Goal: Task Accomplishment & Management: Use online tool/utility

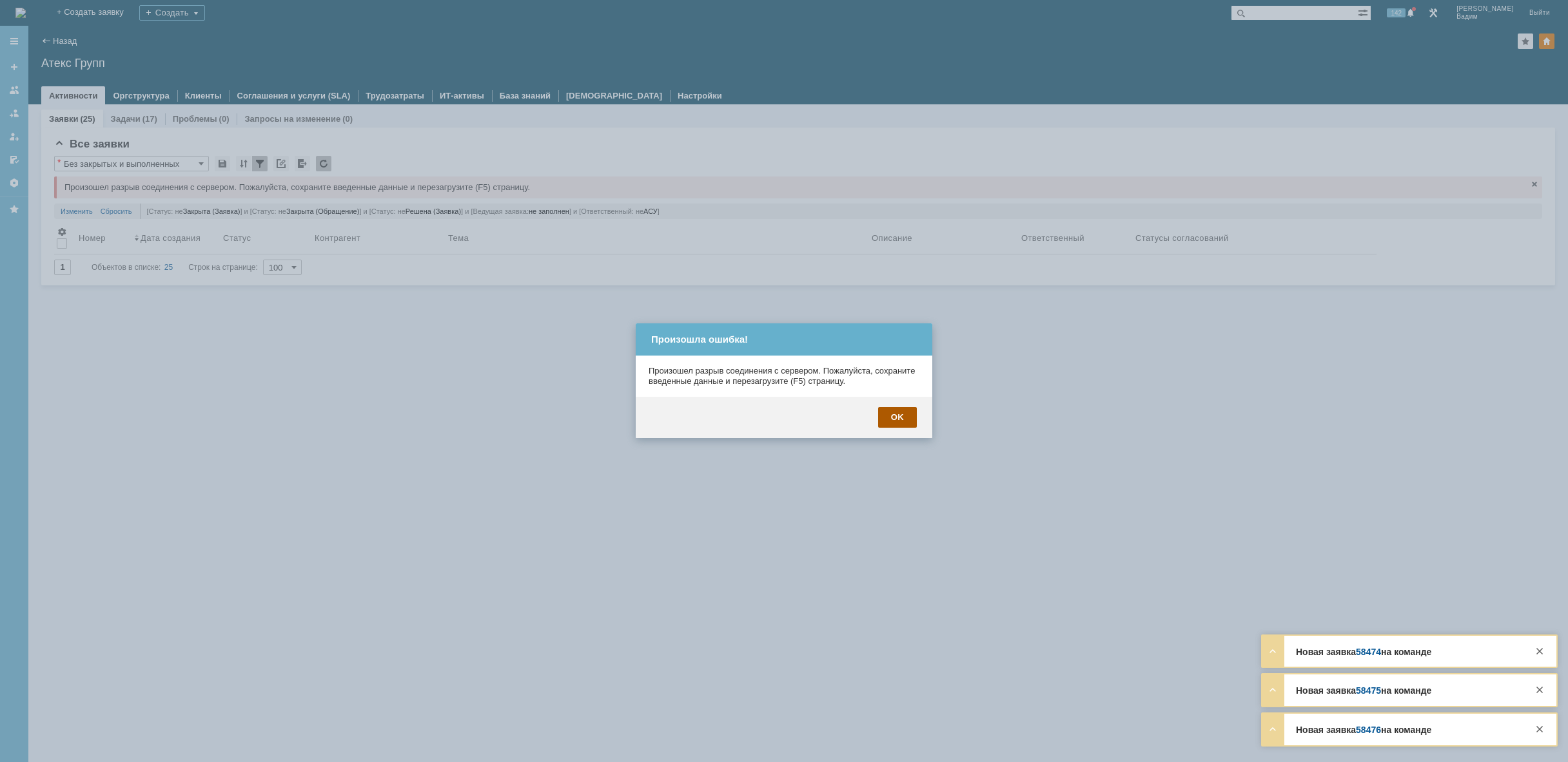
click at [899, 413] on div "OK" at bounding box center [897, 417] width 38 height 21
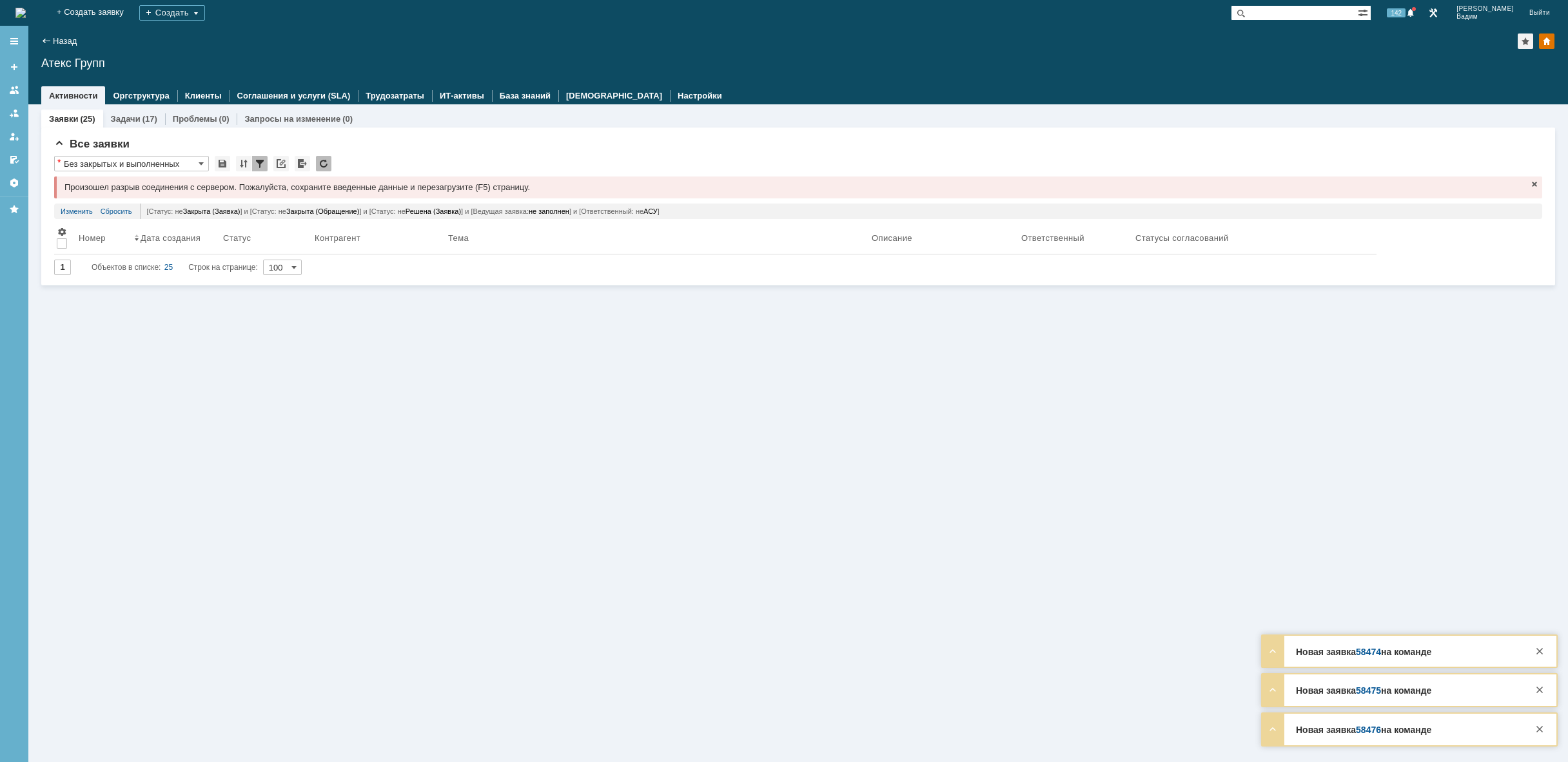
click at [26, 11] on img at bounding box center [21, 13] width 11 height 11
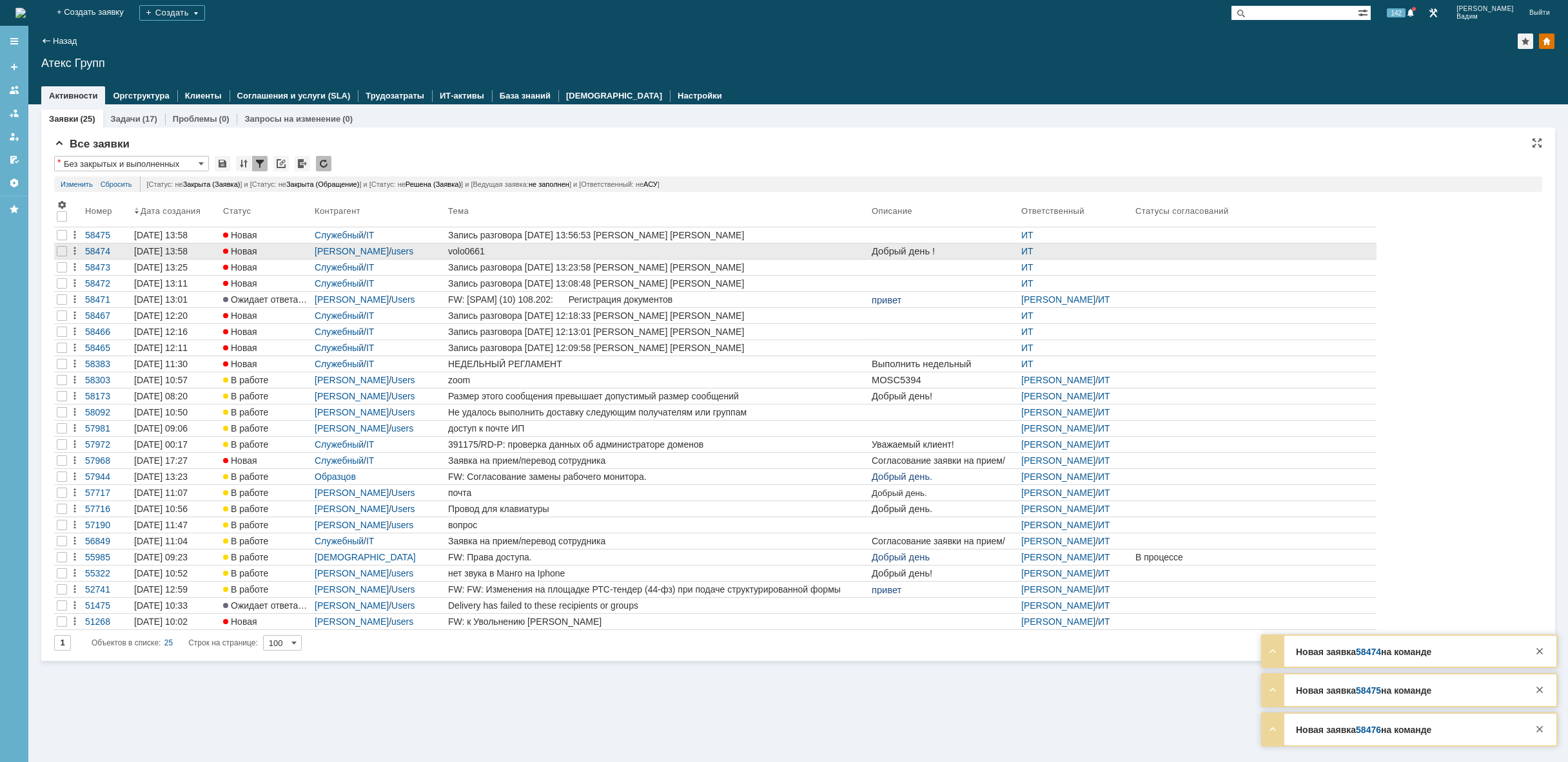
click at [680, 250] on div "volo0661" at bounding box center [657, 251] width 418 height 11
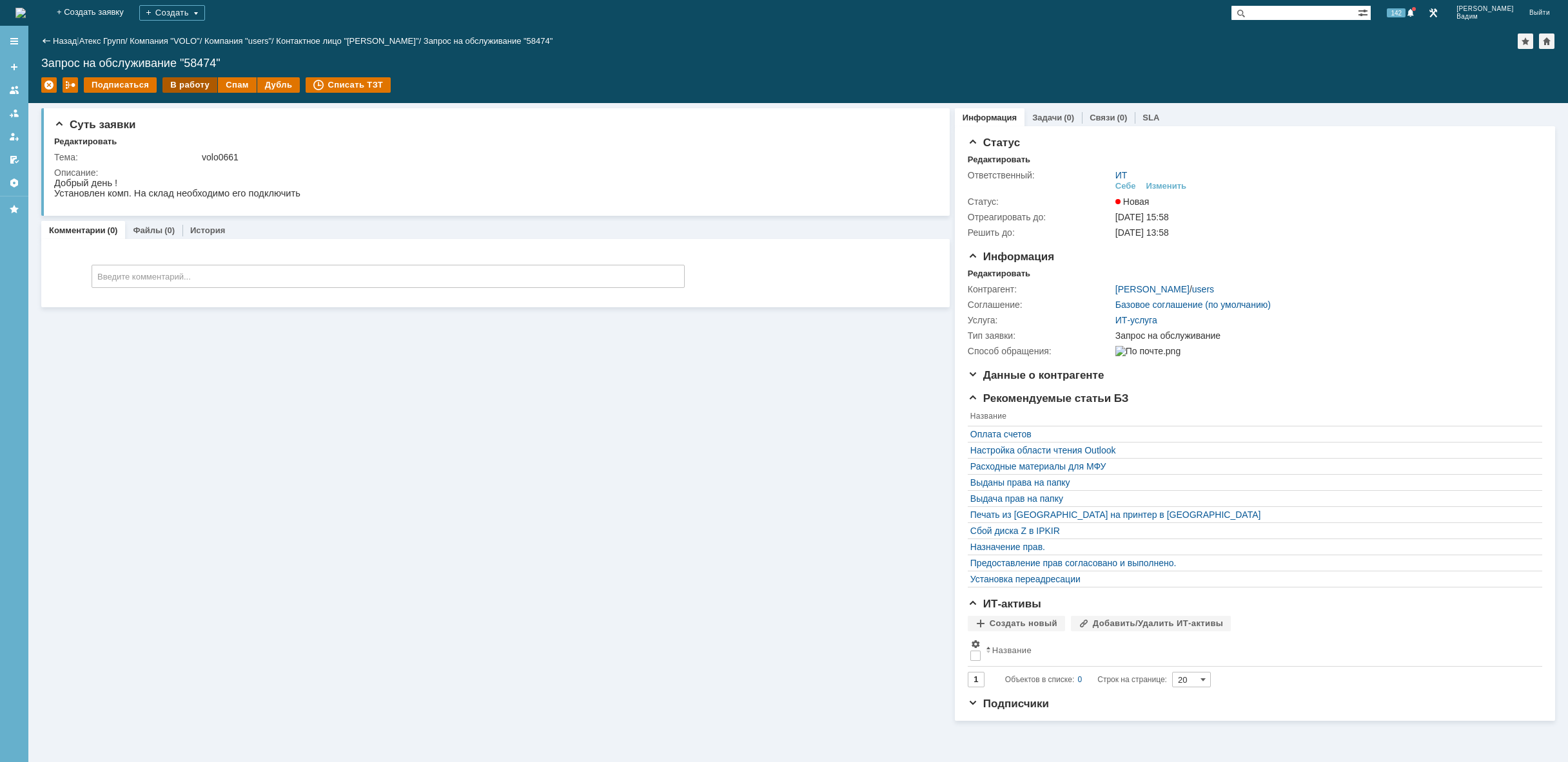
click at [199, 87] on div "В работу" at bounding box center [190, 85] width 55 height 16
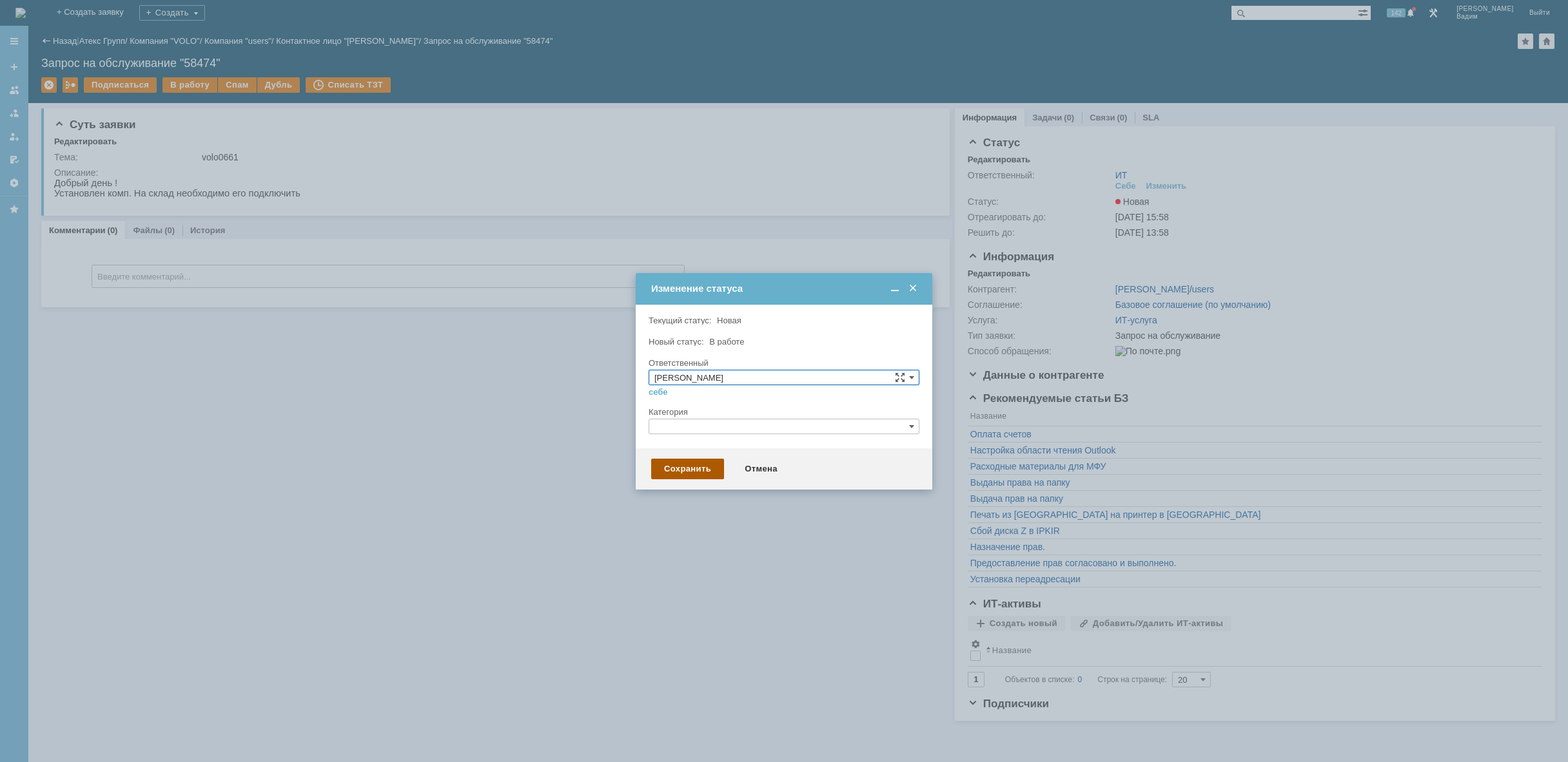
click at [691, 464] on div "Сохранить" at bounding box center [687, 469] width 73 height 21
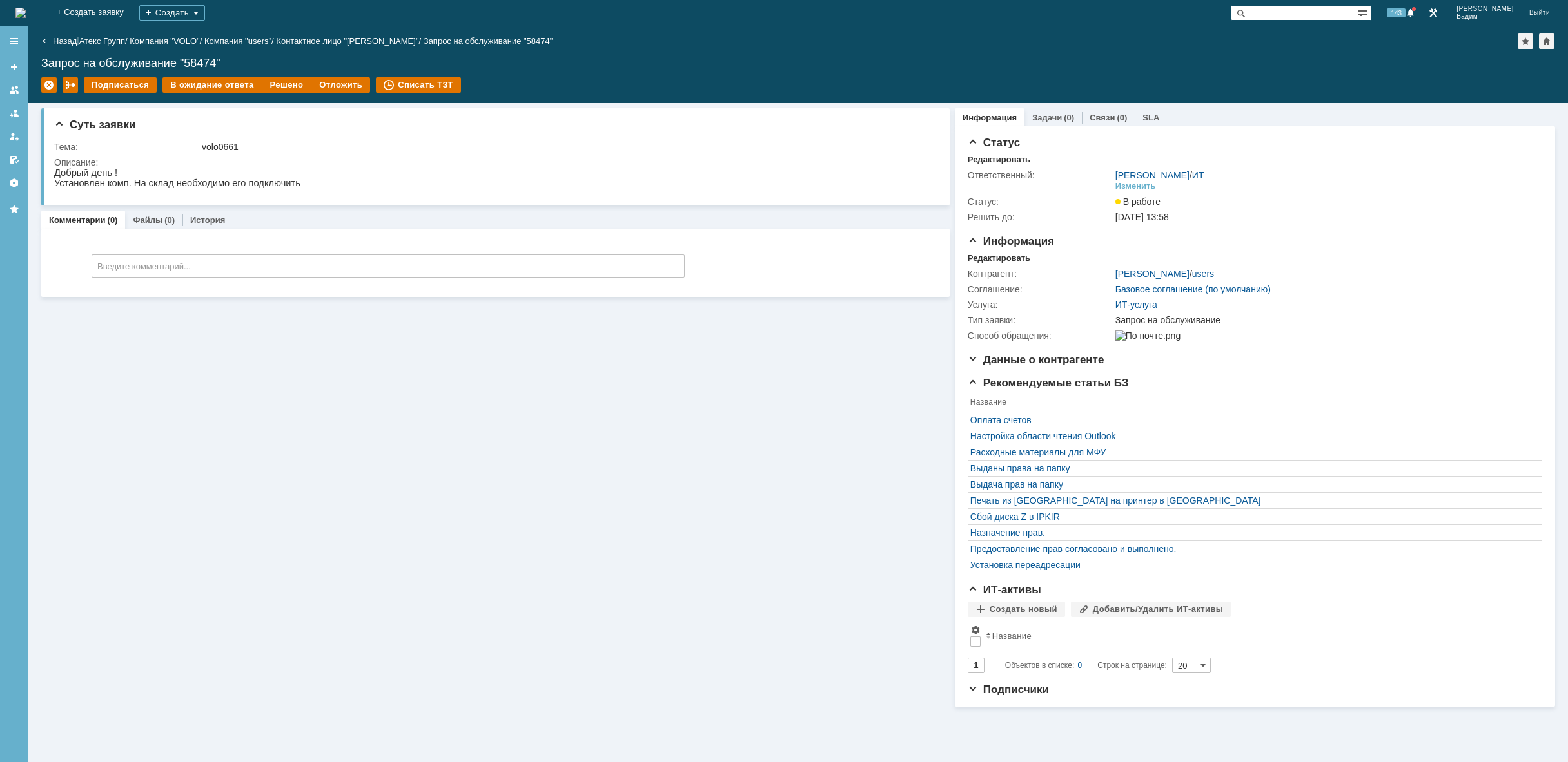
click at [26, 11] on img at bounding box center [21, 13] width 11 height 11
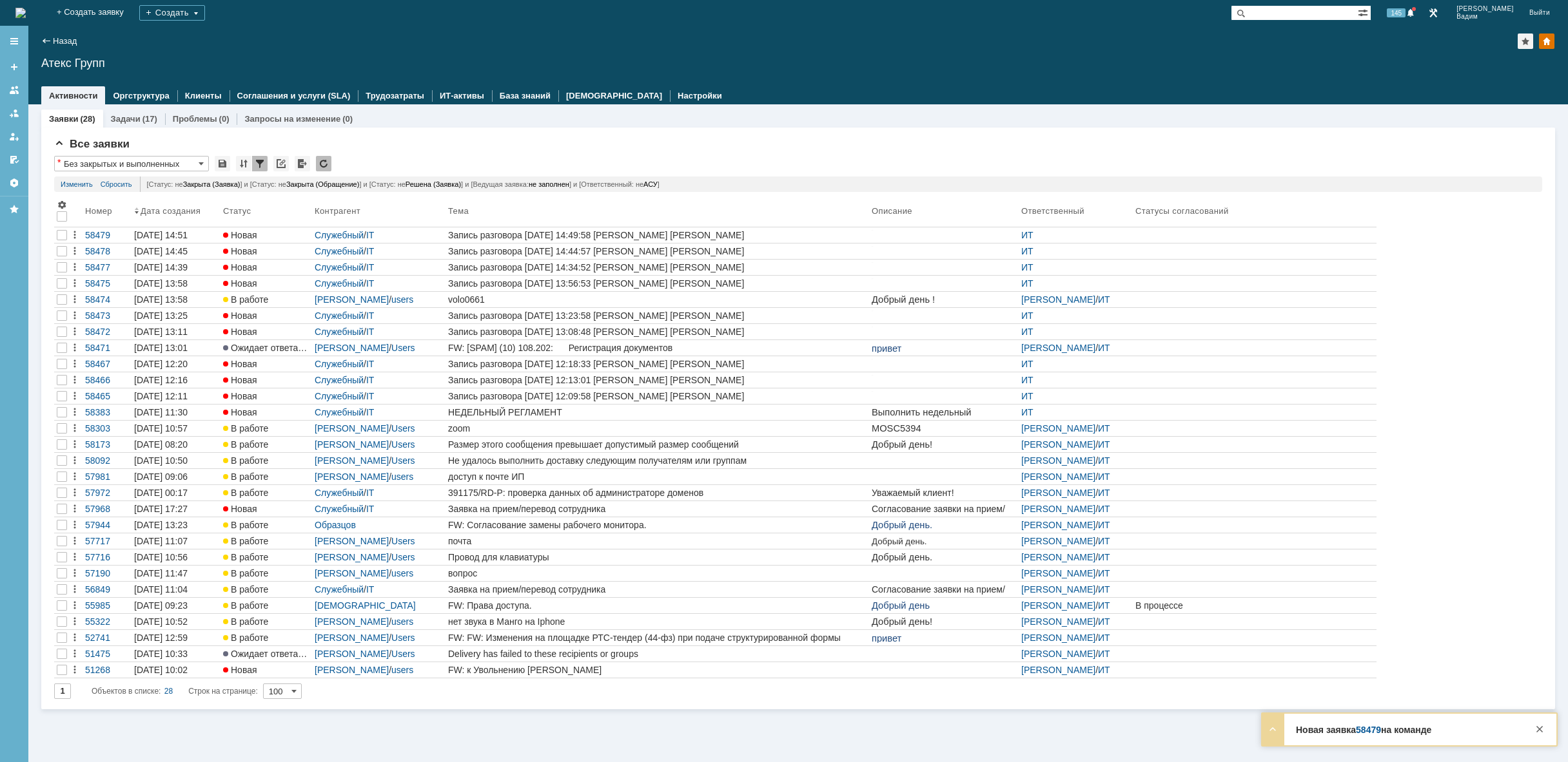
click at [26, 11] on img at bounding box center [21, 13] width 11 height 11
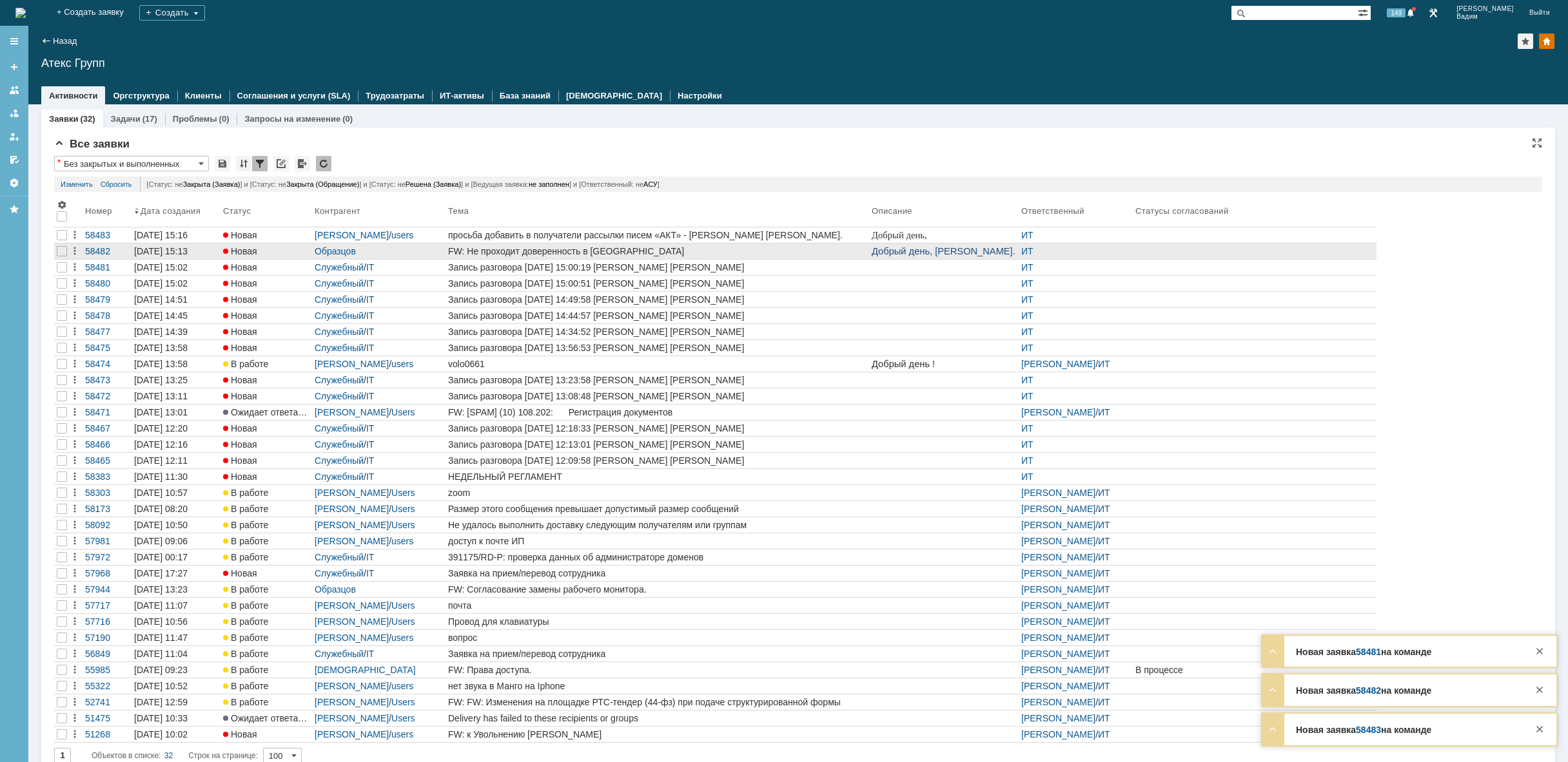
click at [699, 249] on div "FW: Не проходит доверенность в ЭДО" at bounding box center [657, 251] width 418 height 11
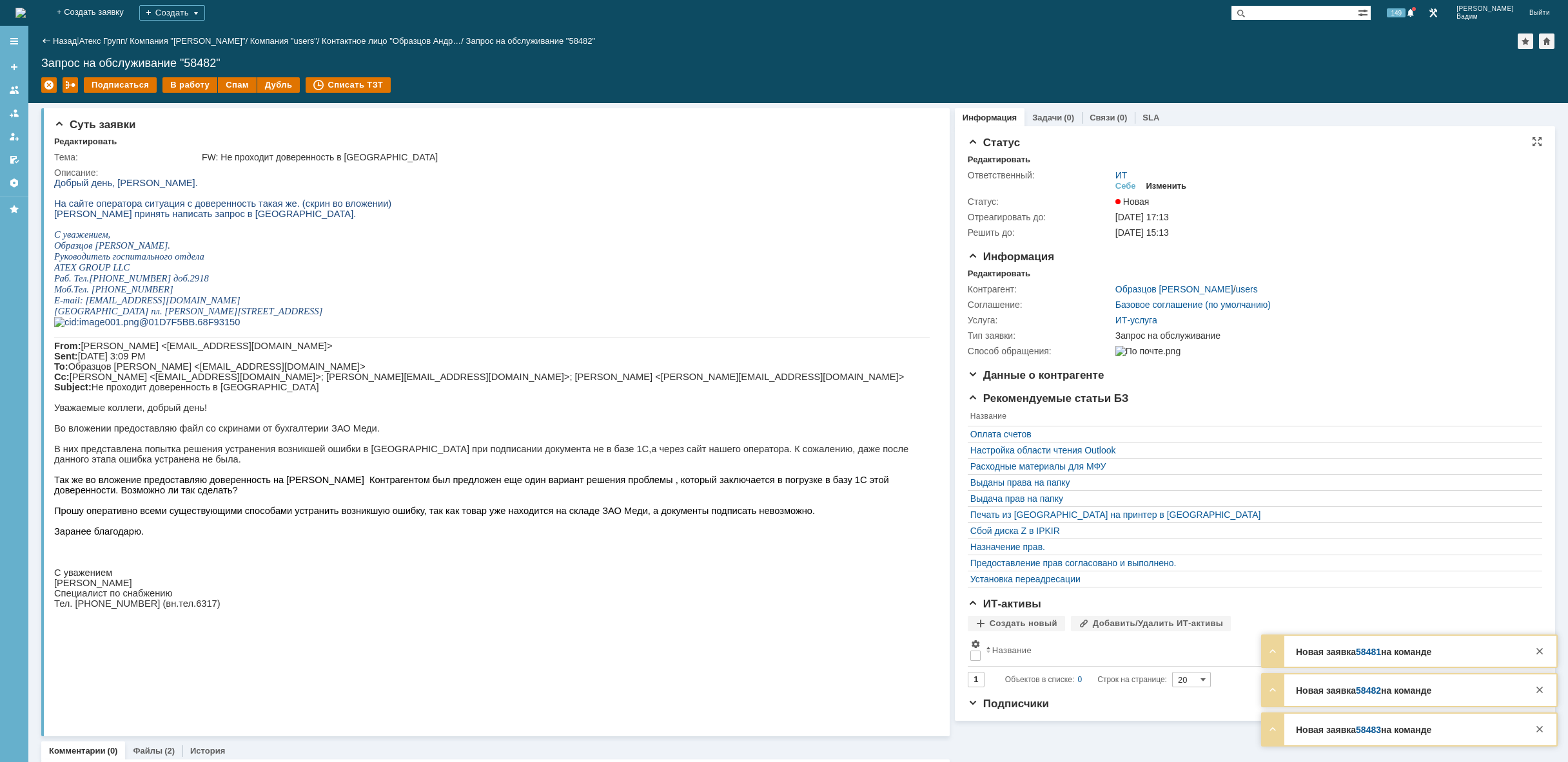
click at [1175, 183] on div "Изменить" at bounding box center [1166, 186] width 40 height 11
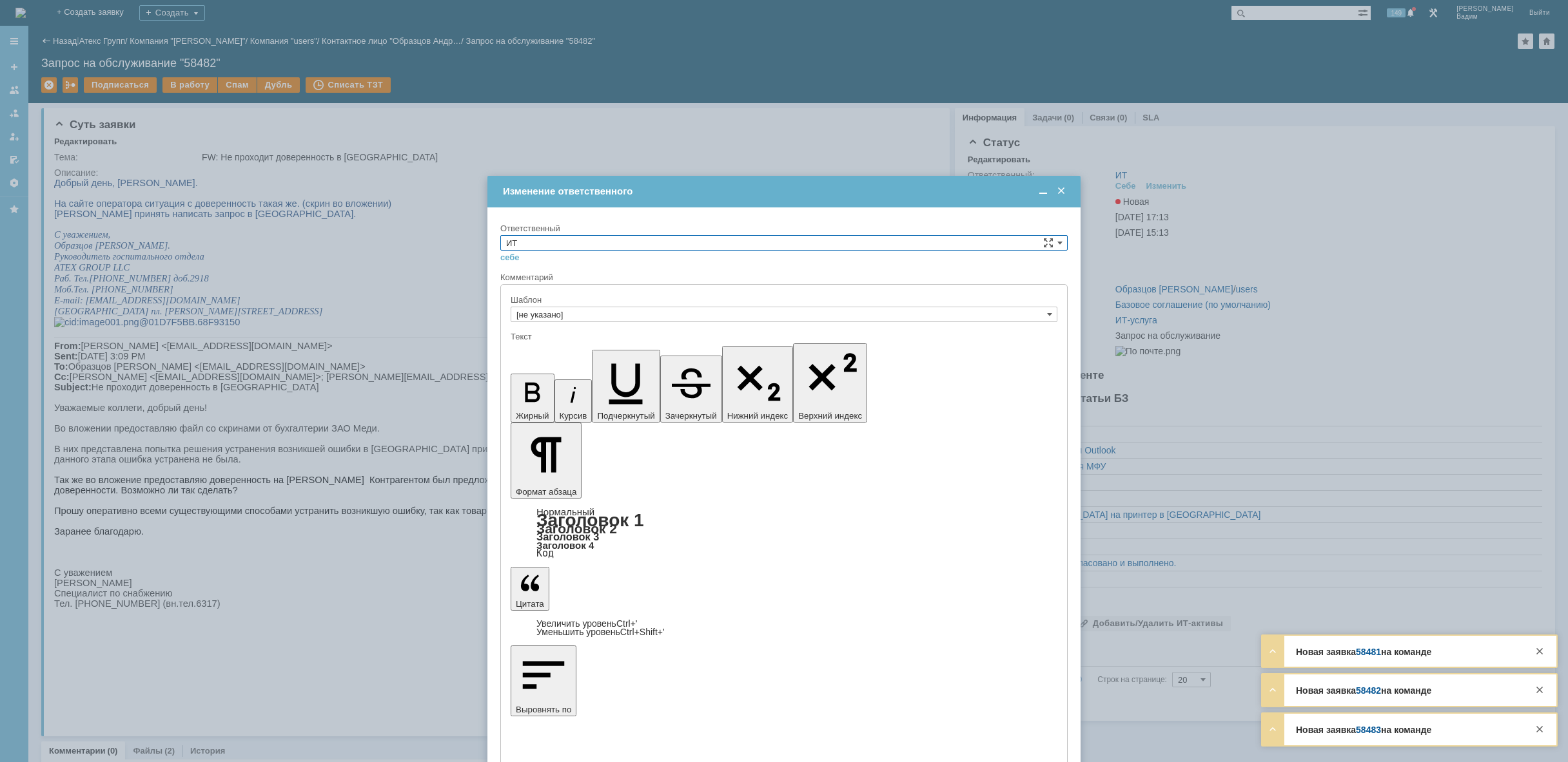
click at [573, 241] on input "ИТ" at bounding box center [784, 243] width 567 height 16
click at [555, 345] on span "АСУ" at bounding box center [784, 349] width 556 height 11
type input "АСУ"
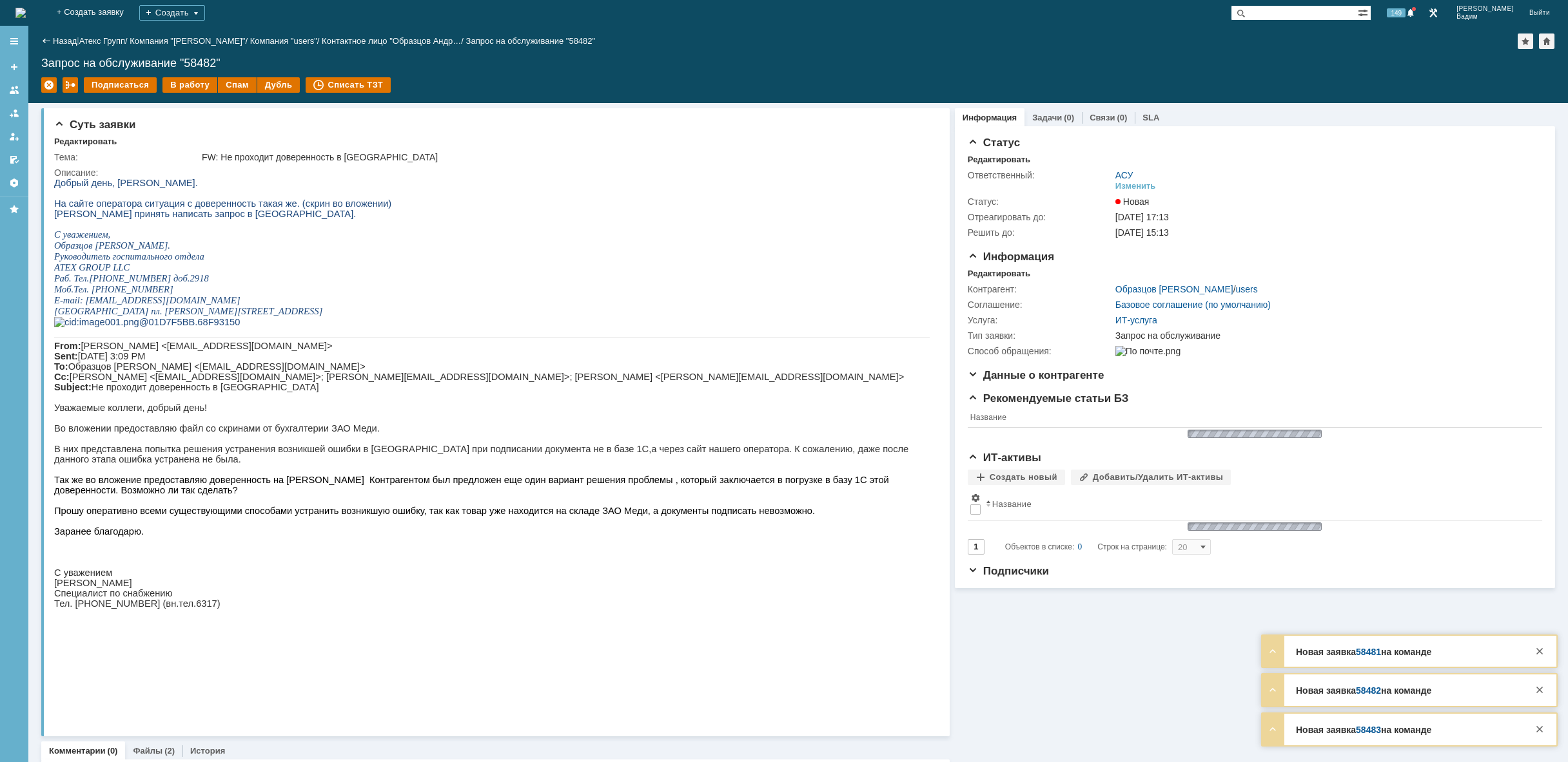
click at [26, 14] on img at bounding box center [21, 13] width 11 height 11
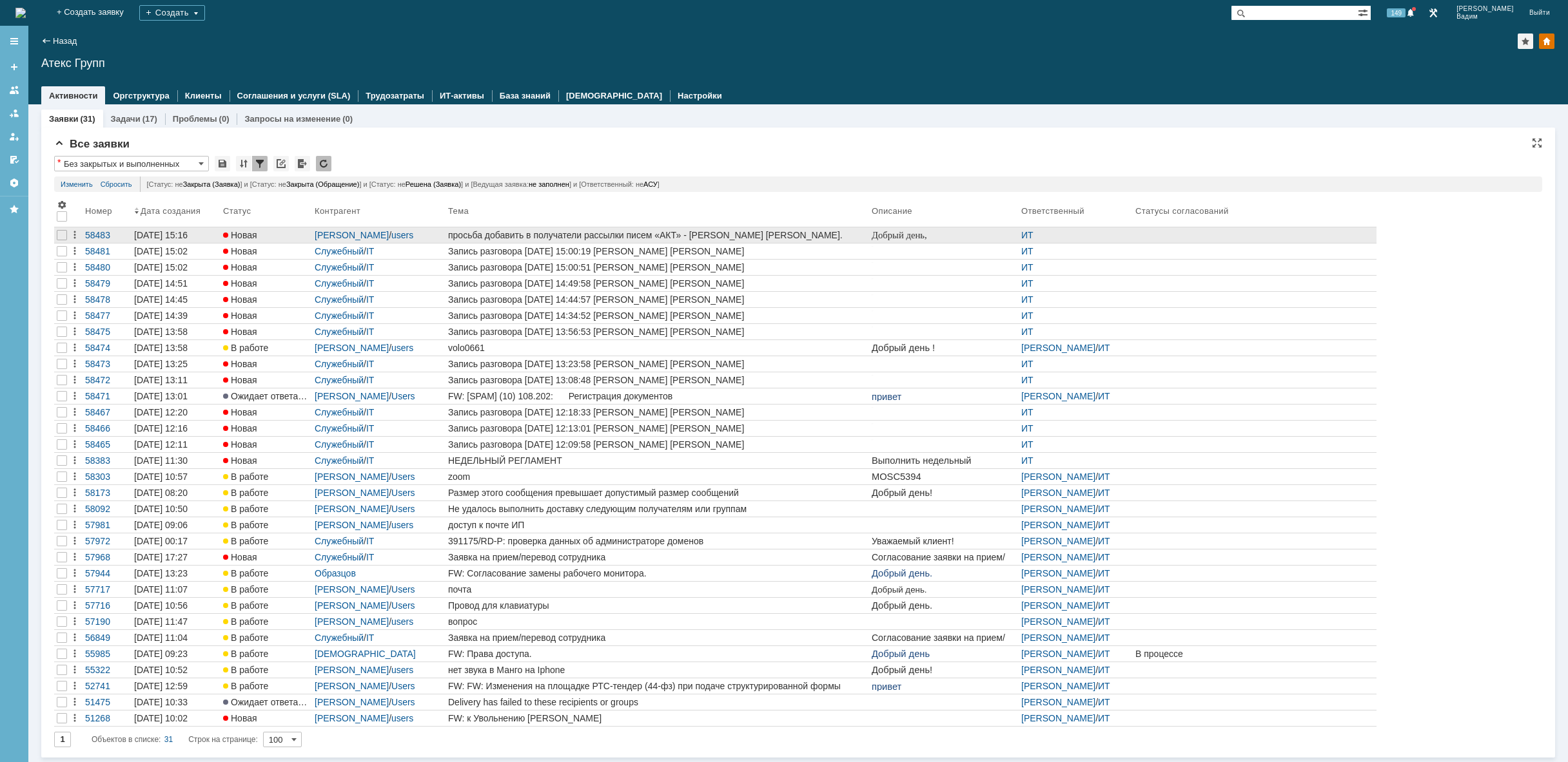
click at [804, 234] on div "просьба добавить в получатели рассылки писем «АКТ» - [PERSON_NAME] [PERSON_NAME…" at bounding box center [657, 235] width 418 height 11
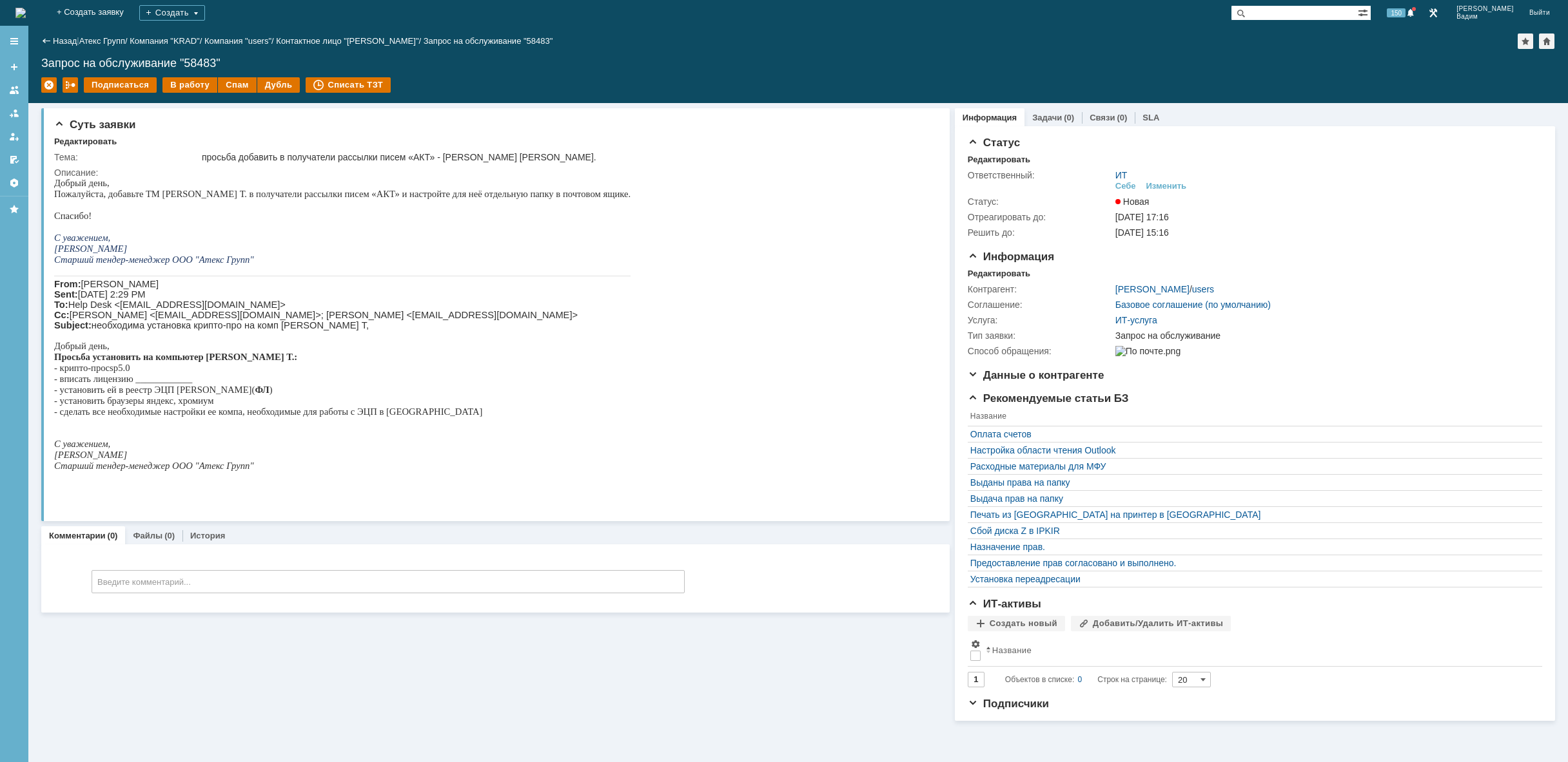
click at [26, 11] on img at bounding box center [21, 13] width 11 height 11
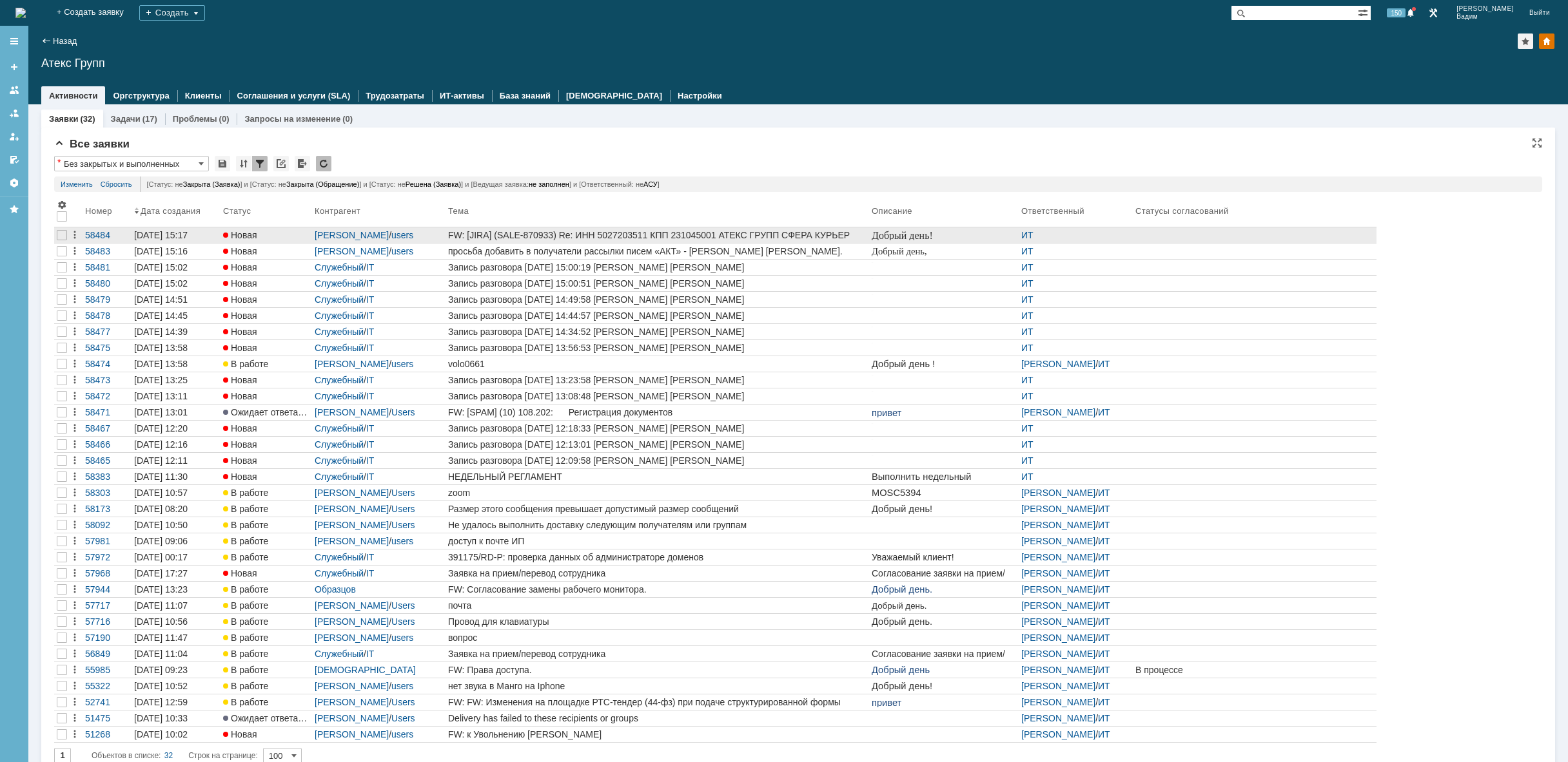
click at [846, 237] on div "FW: [JIRA] (SALE-870933) Re: ИНН 5027203511 КПП 231045001 АТЕКС ГРУПП СФЕРА КУР…" at bounding box center [657, 235] width 418 height 11
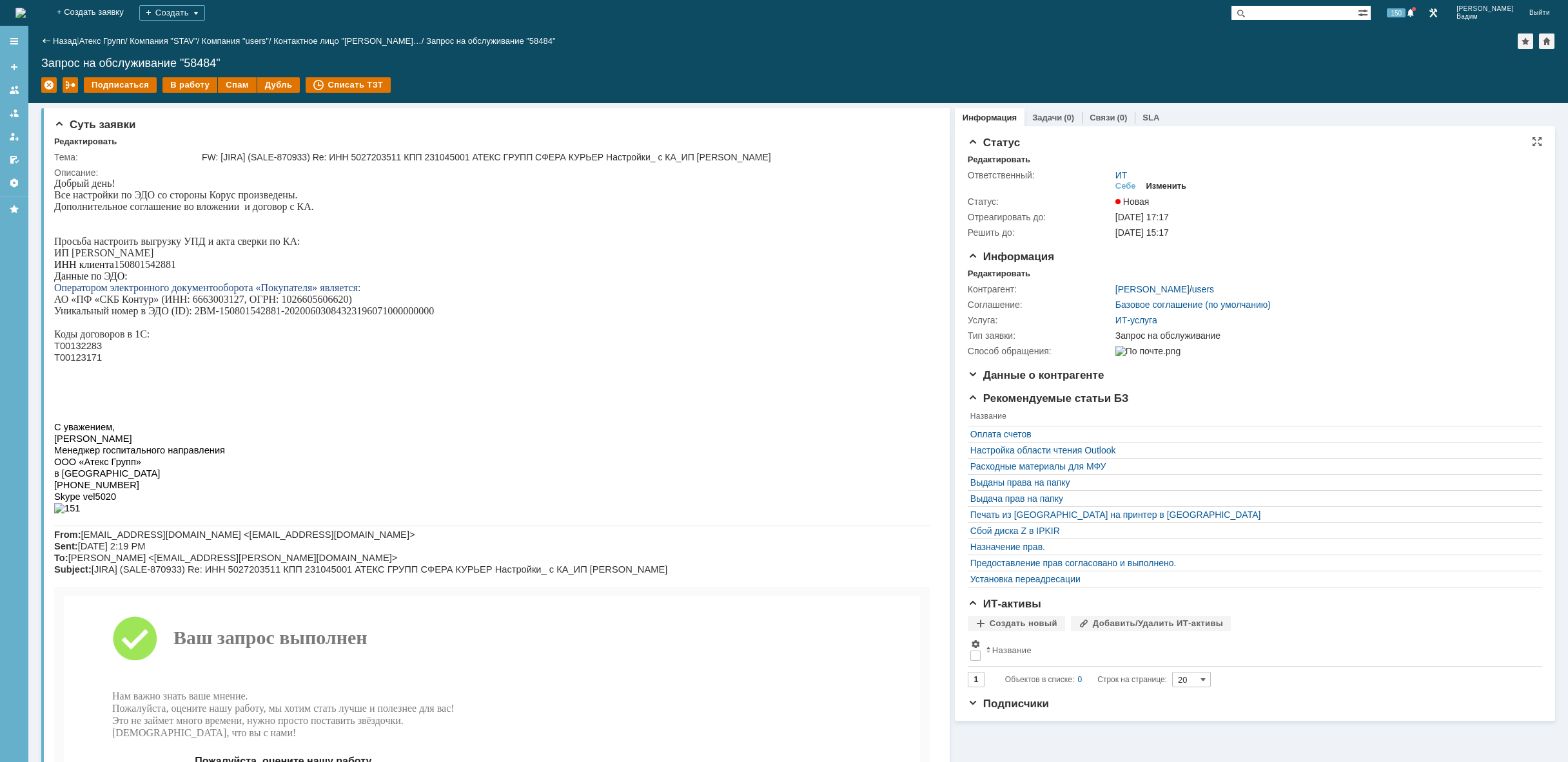
click at [1166, 185] on div "Изменить" at bounding box center [1166, 186] width 40 height 11
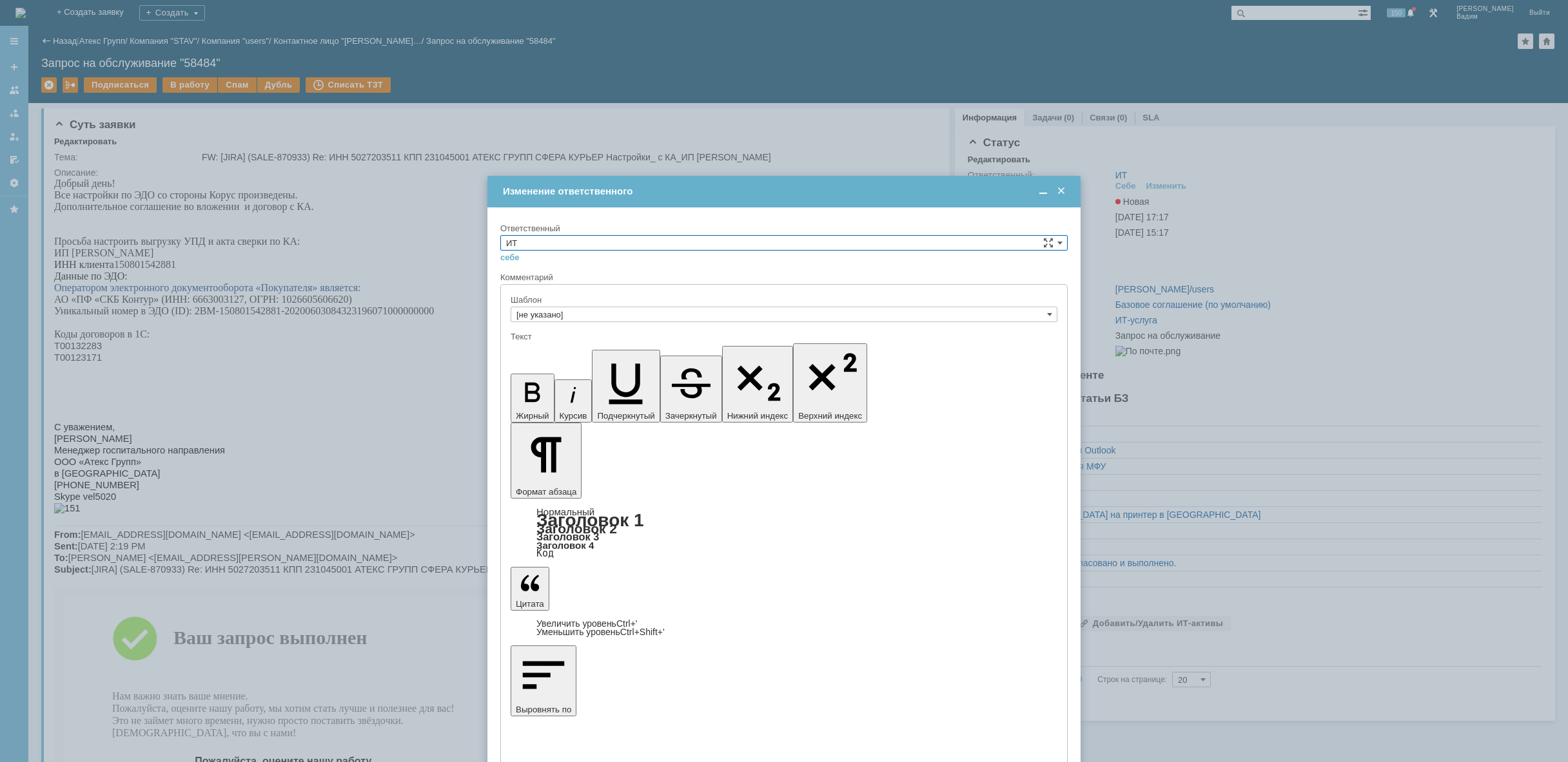
click at [675, 240] on input "ИТ" at bounding box center [784, 243] width 567 height 16
click at [588, 353] on span "АСУ" at bounding box center [784, 349] width 556 height 11
type input "АСУ"
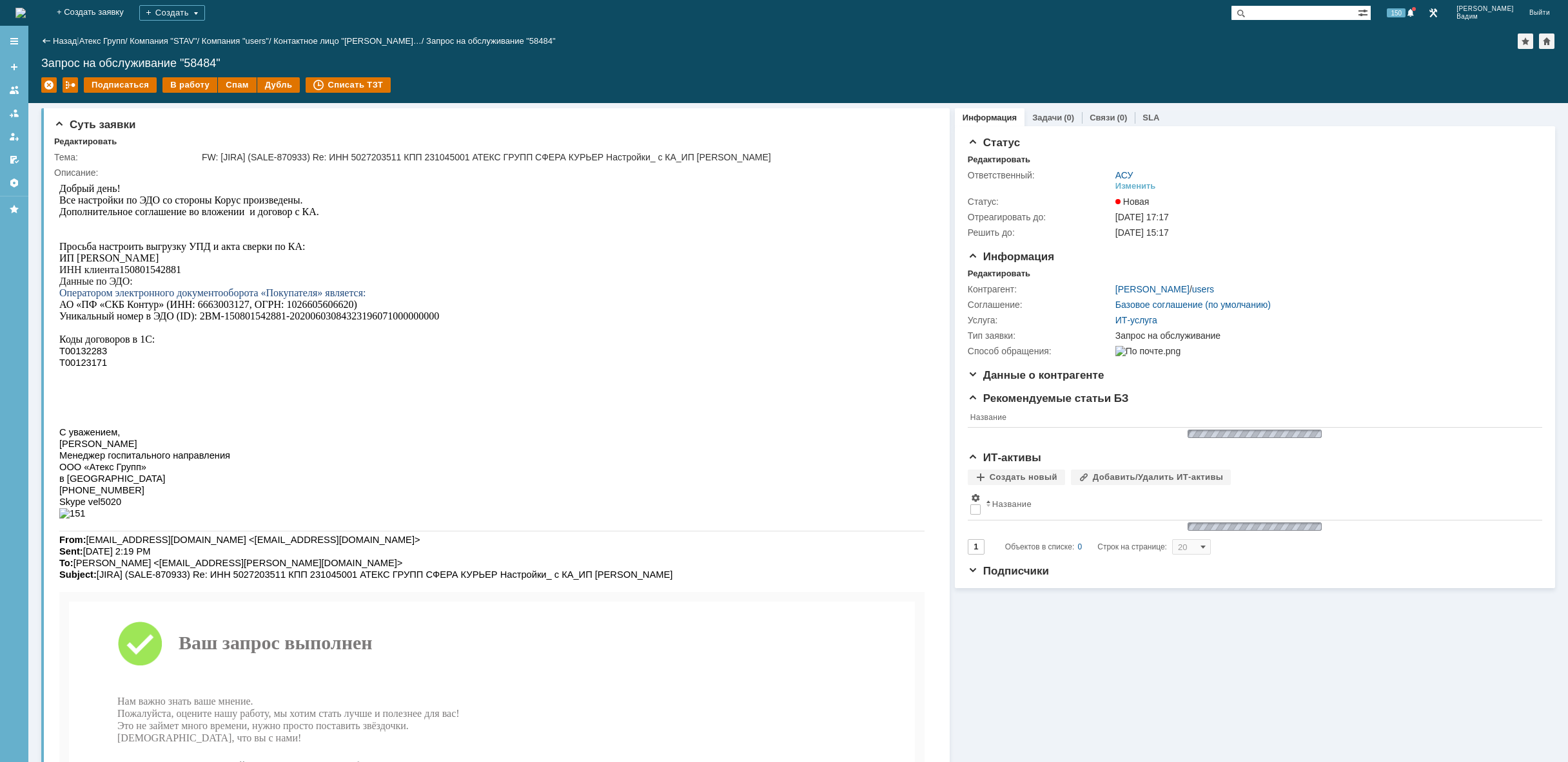
click at [26, 16] on img at bounding box center [21, 13] width 11 height 11
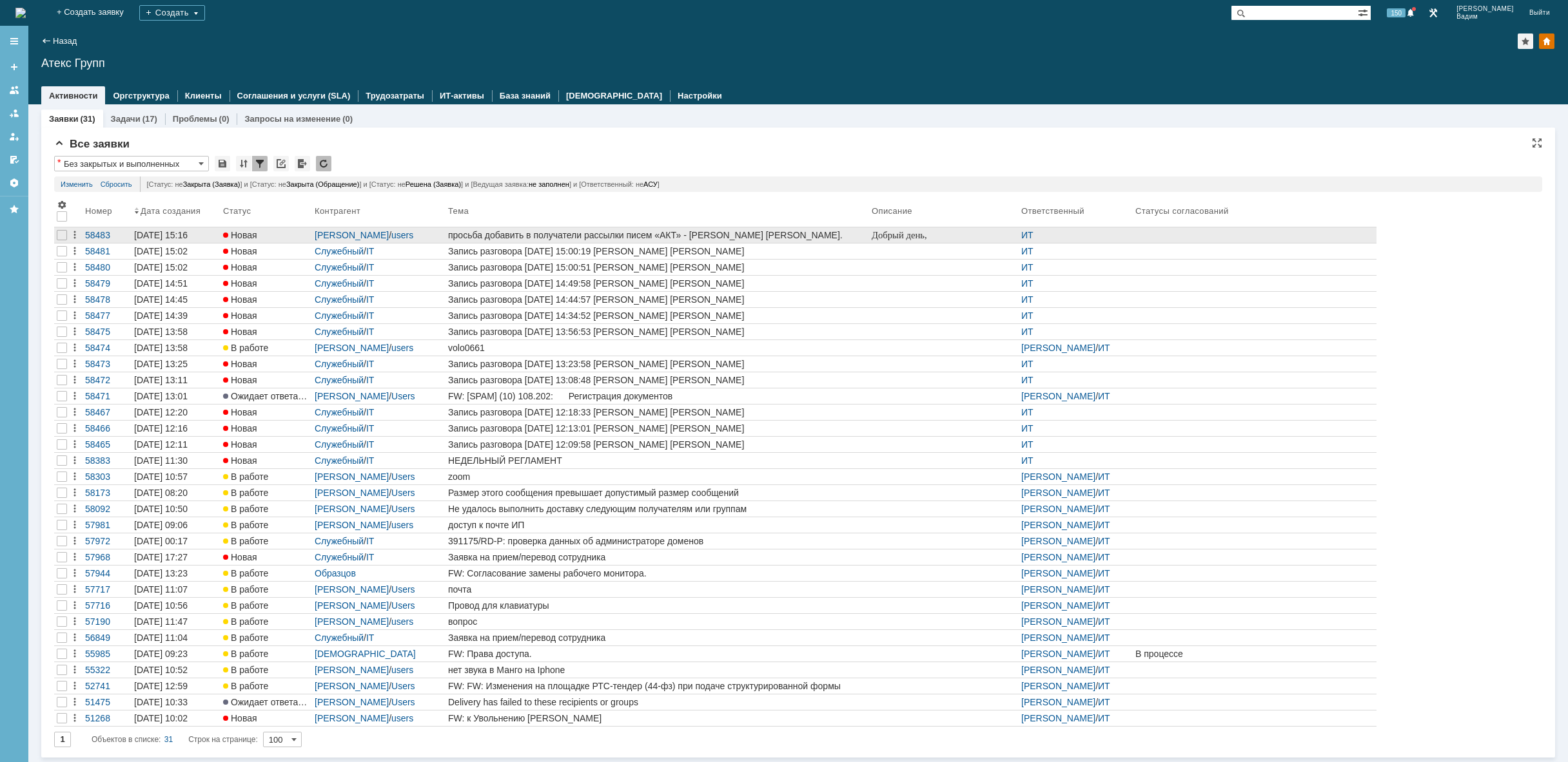
click at [786, 234] on div "просьба добавить в получатели рассылки писем «АКТ» - [PERSON_NAME] [PERSON_NAME…" at bounding box center [657, 235] width 418 height 11
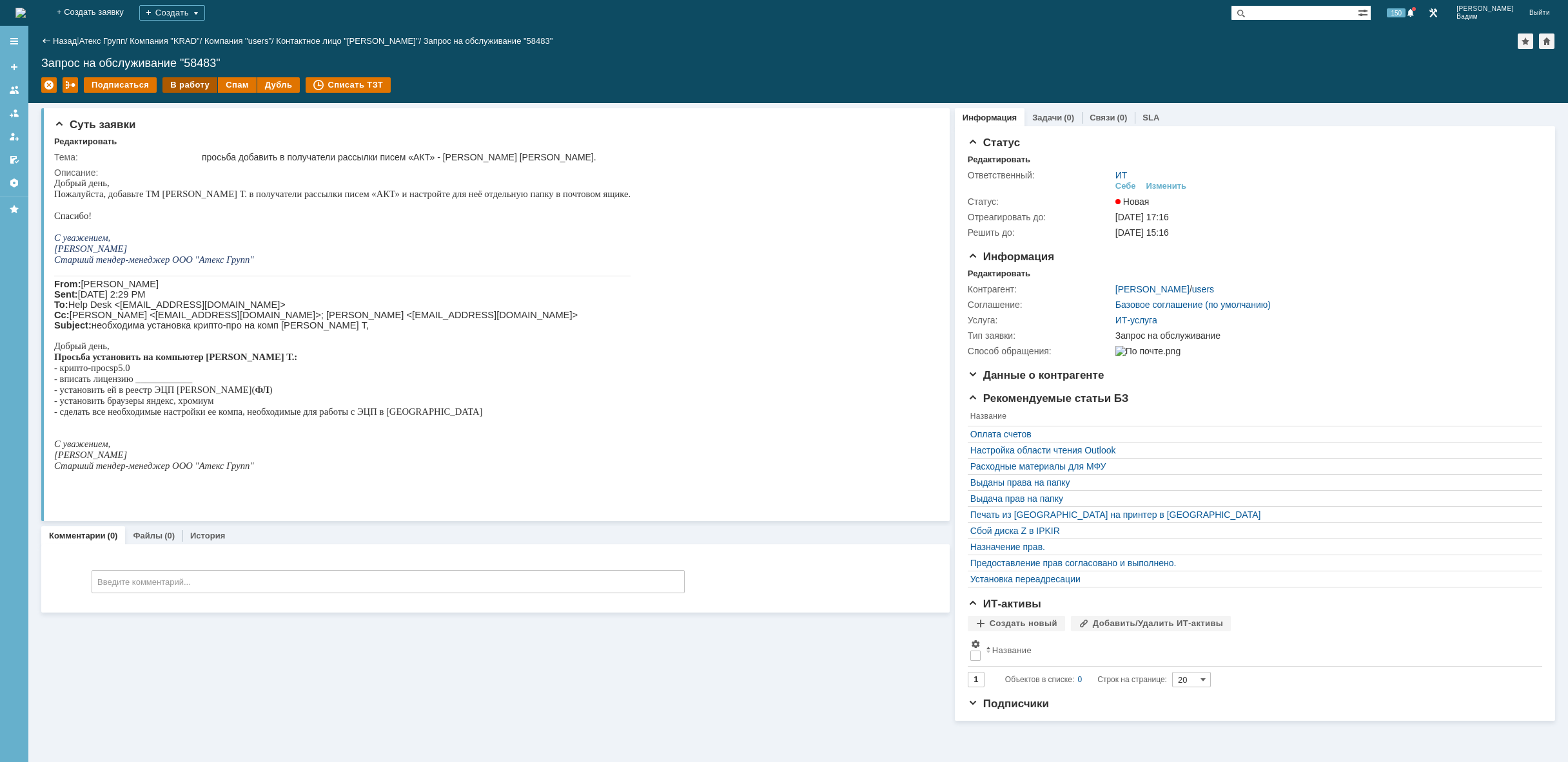
click at [198, 85] on div "В работу" at bounding box center [190, 85] width 55 height 16
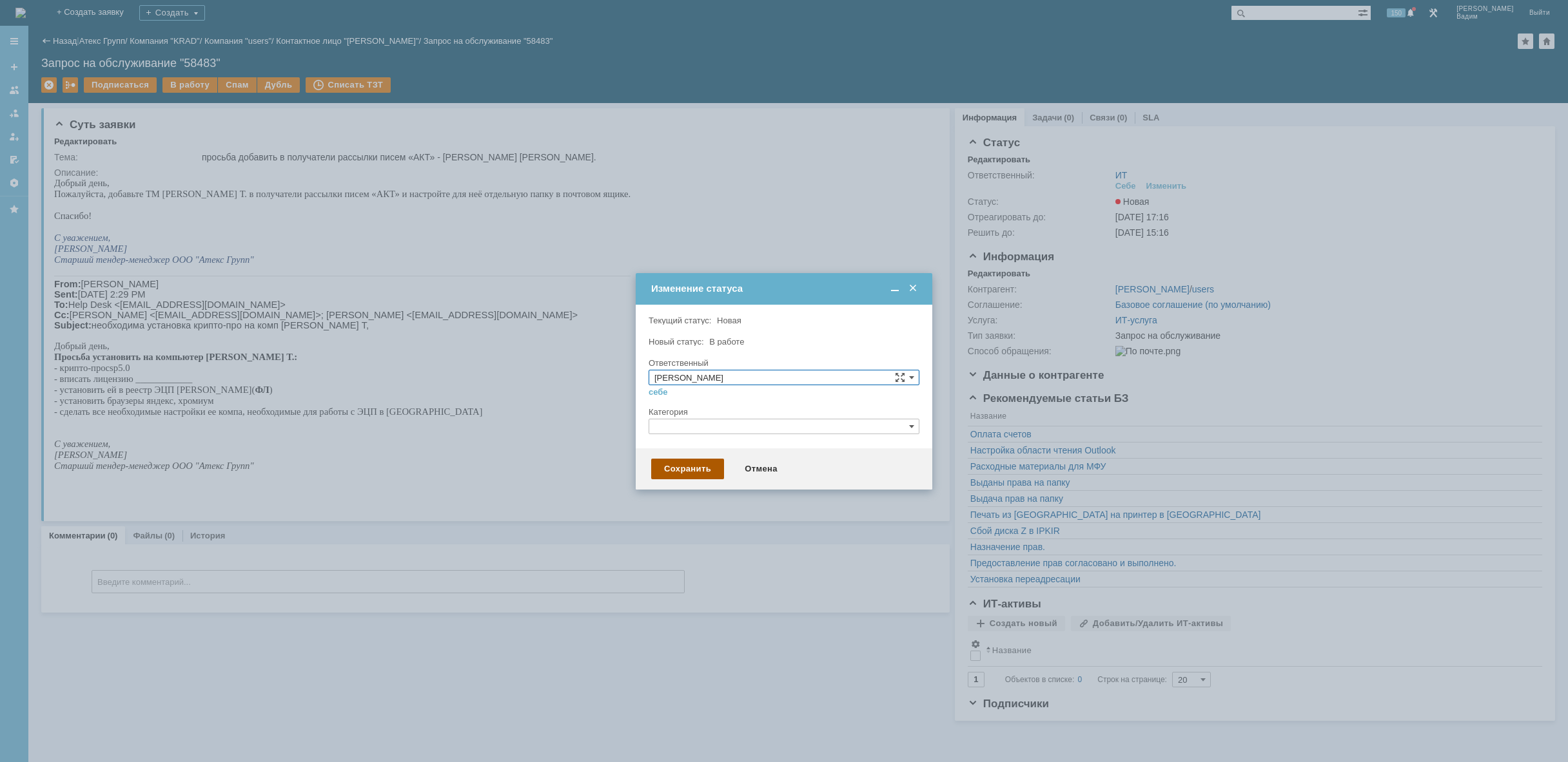
click at [714, 470] on div "Сохранить" at bounding box center [687, 469] width 73 height 21
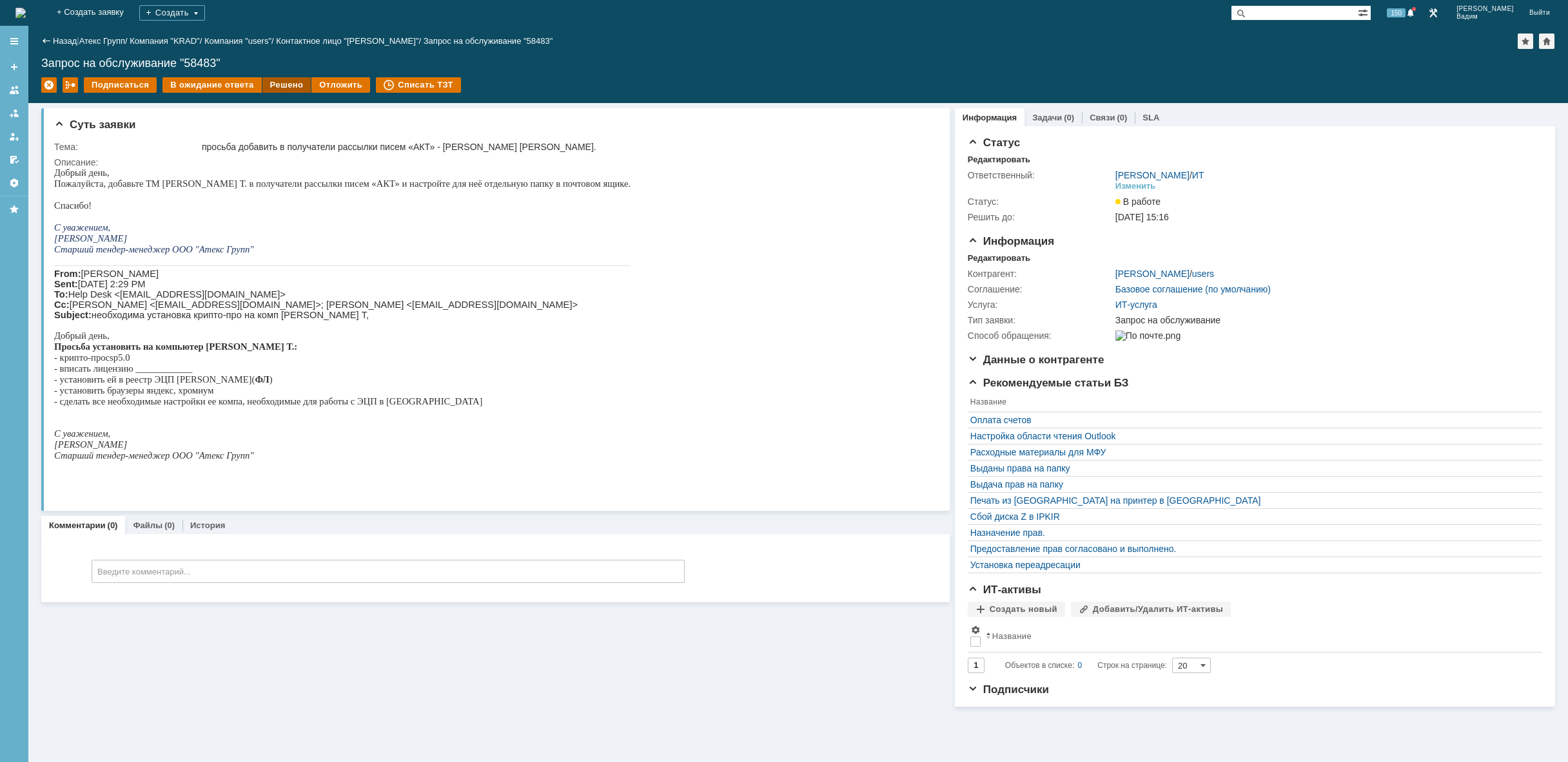
click at [280, 86] on div "Решено" at bounding box center [286, 85] width 49 height 16
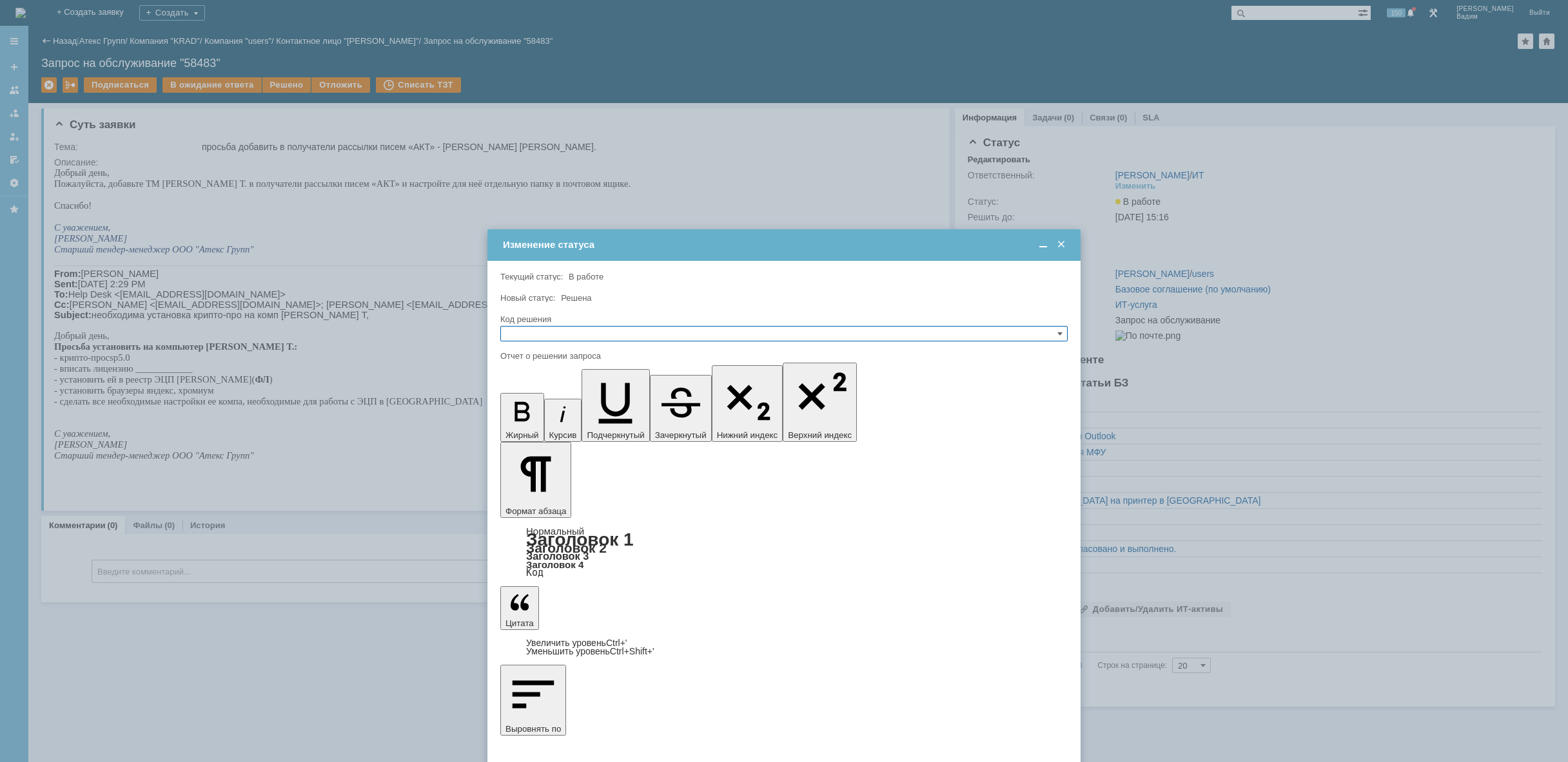
click at [546, 333] on input "text" at bounding box center [784, 334] width 567 height 16
click at [540, 381] on span "Отклонено" at bounding box center [784, 381] width 556 height 11
type input "Отклонено"
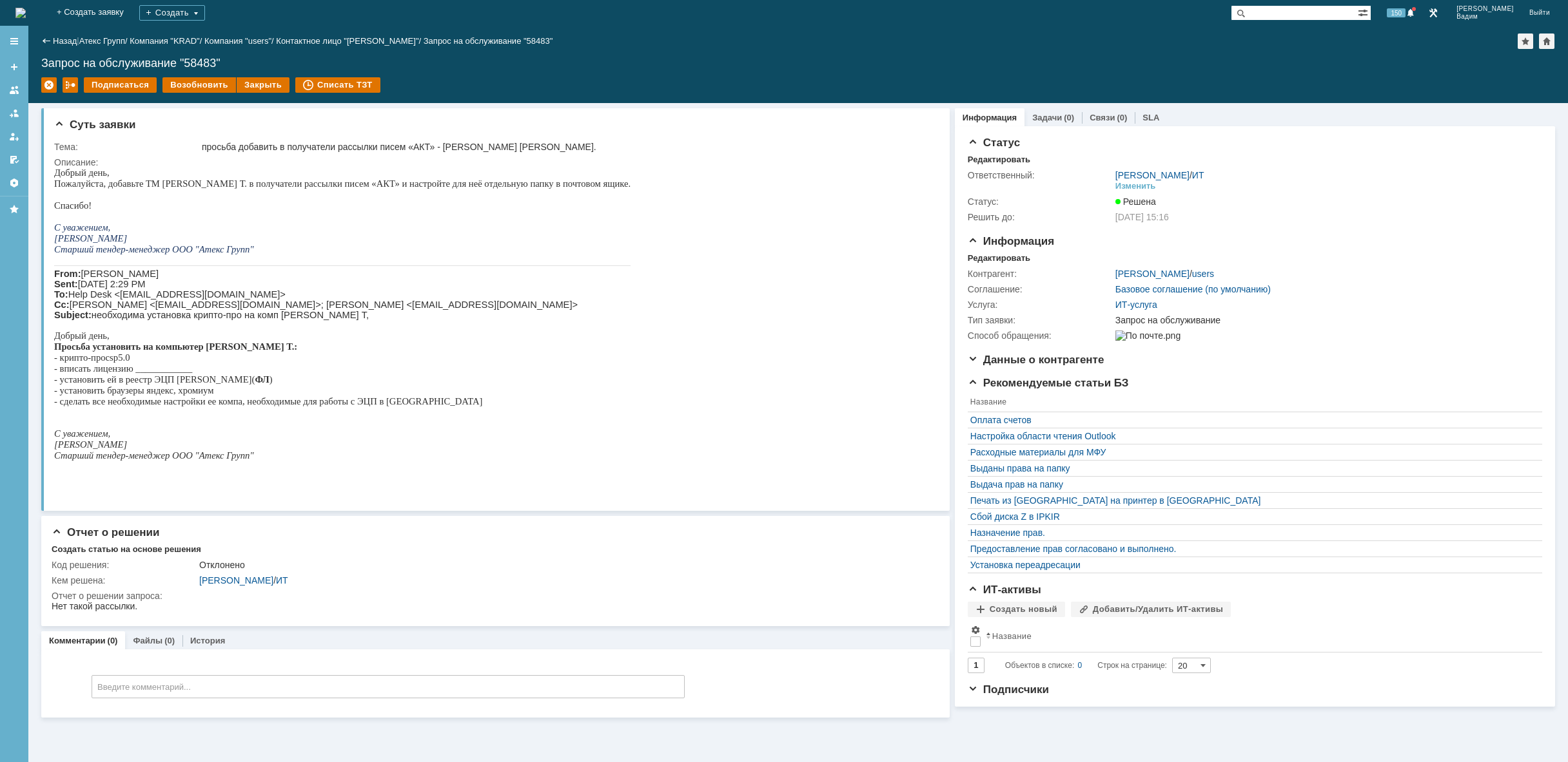
click at [26, 0] on div "На домашнюю" at bounding box center [21, 13] width 11 height 26
click at [26, 10] on img at bounding box center [21, 13] width 11 height 11
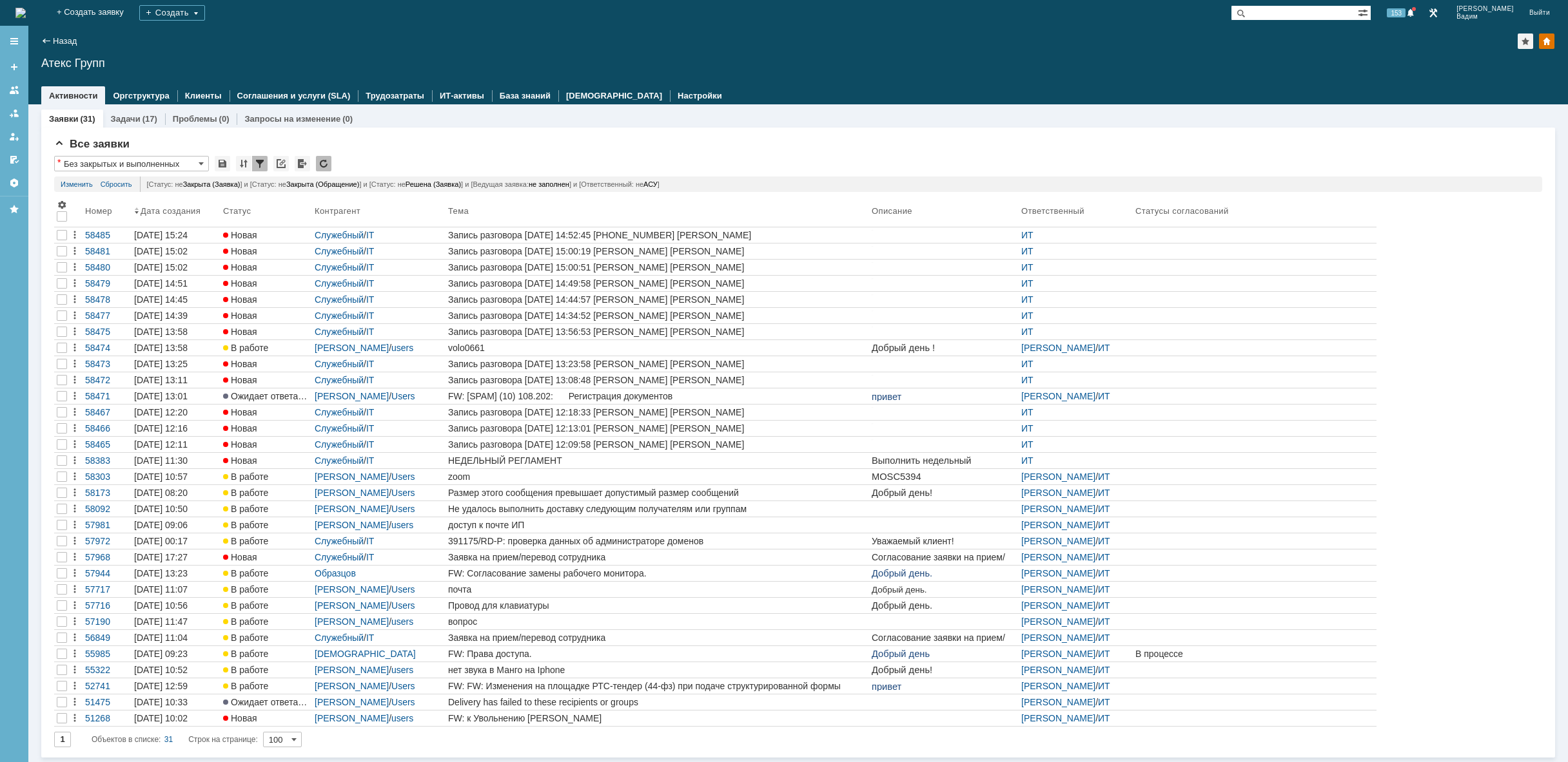
click at [750, 759] on div "Заявки (31) Задачи (17) Проблемы (0) Запросы на изменение (0) Все заявки * Без …" at bounding box center [798, 433] width 1540 height 658
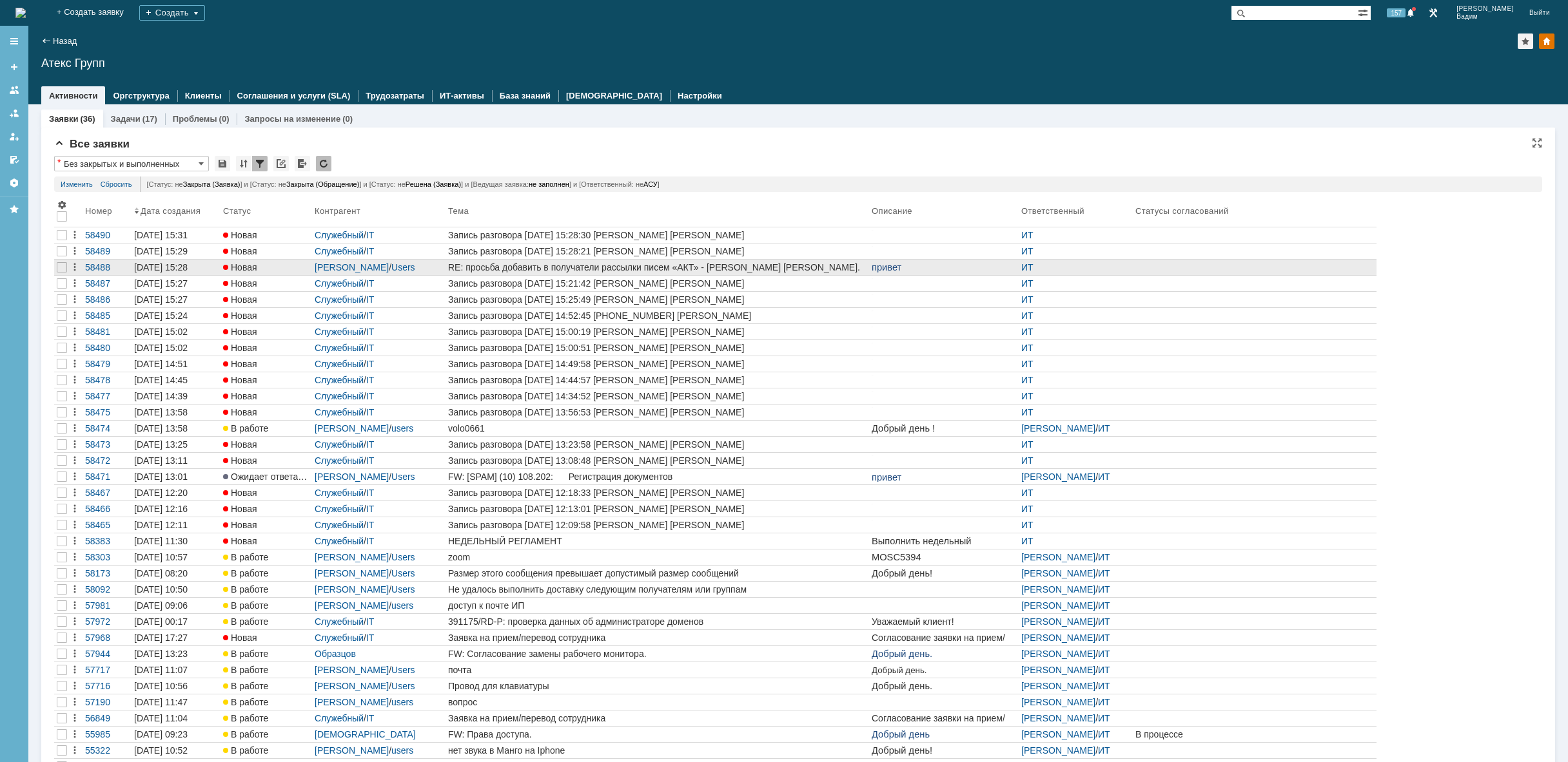
click at [801, 266] on div "RE: просьба добавить в получатели рассылки писем «АКТ» - [PERSON_NAME] [PERSON_…" at bounding box center [657, 267] width 418 height 11
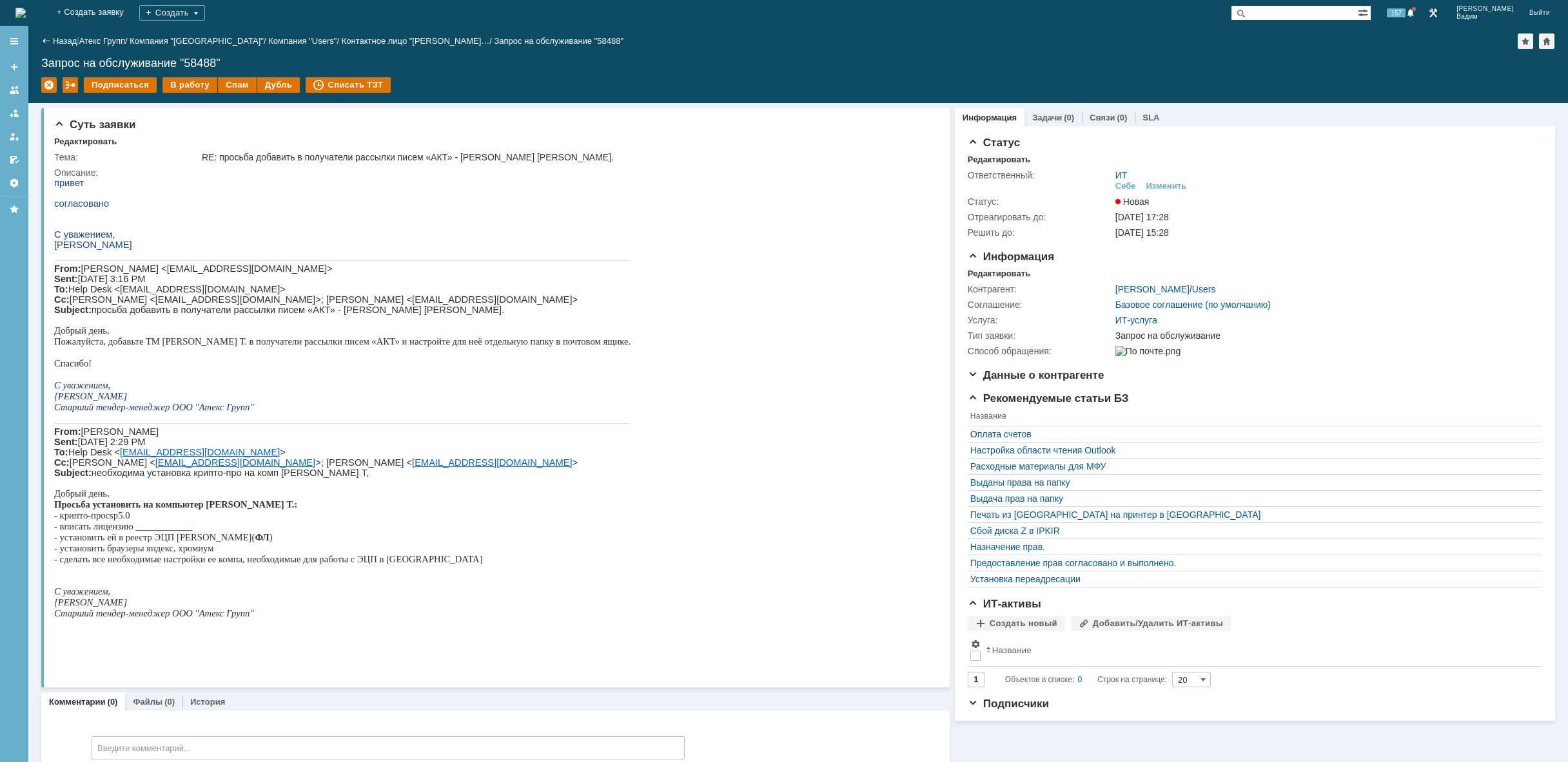
click at [26, 10] on img at bounding box center [21, 13] width 11 height 11
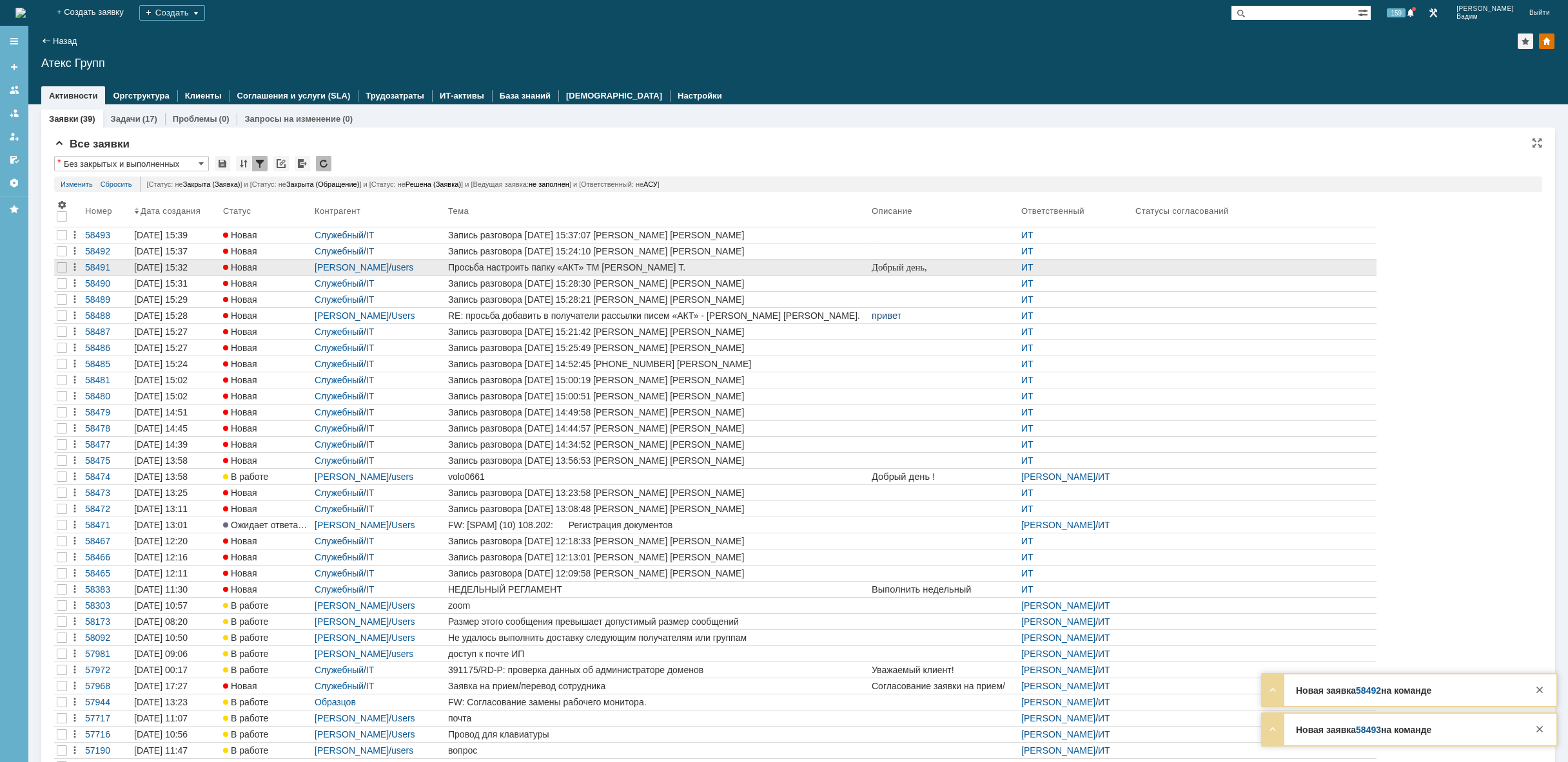
click at [696, 269] on div "Просьба настроить папку «АКТ» ТМ Золотаревой Т." at bounding box center [657, 267] width 418 height 11
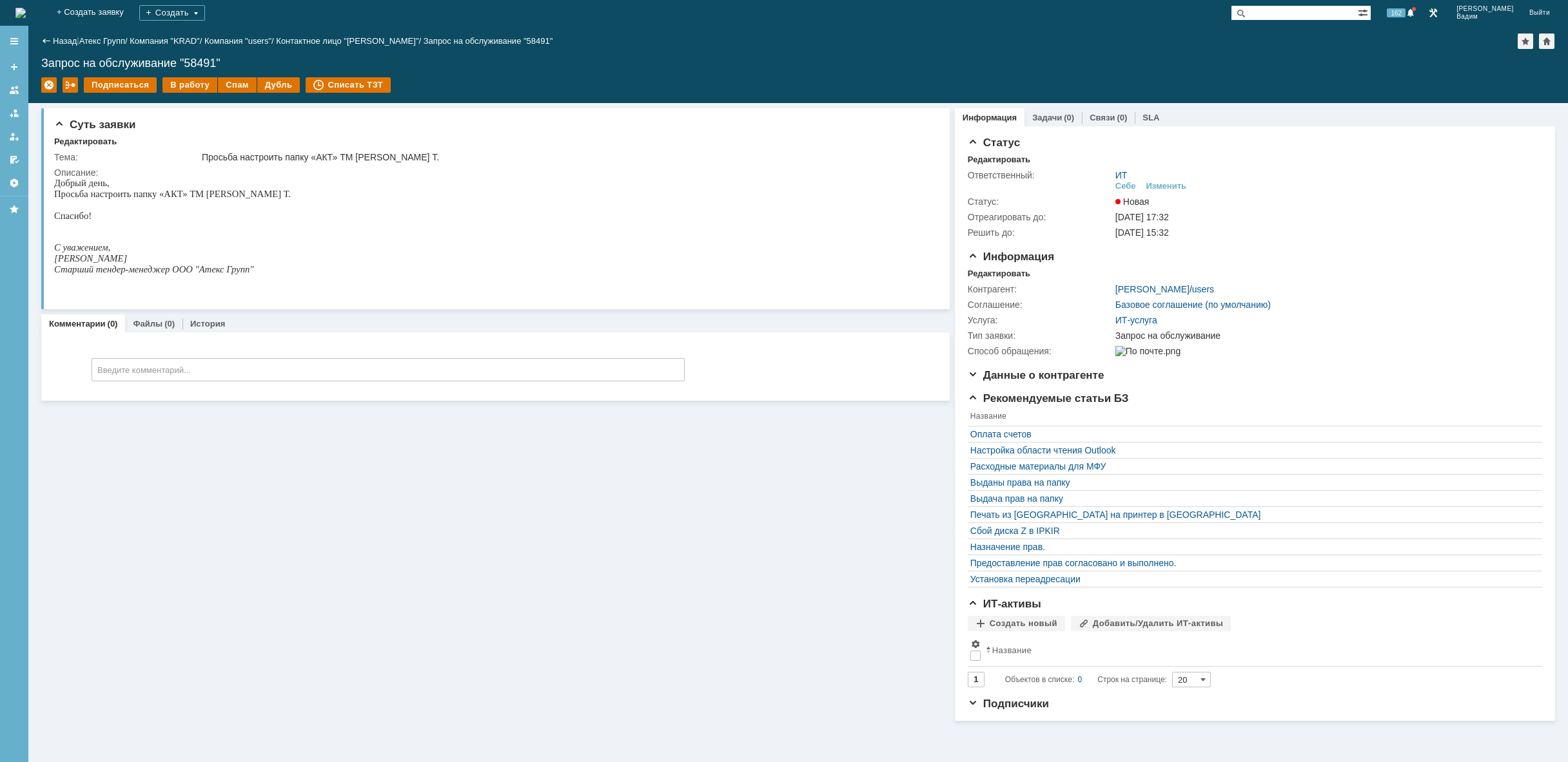
click at [26, 11] on img at bounding box center [21, 13] width 11 height 11
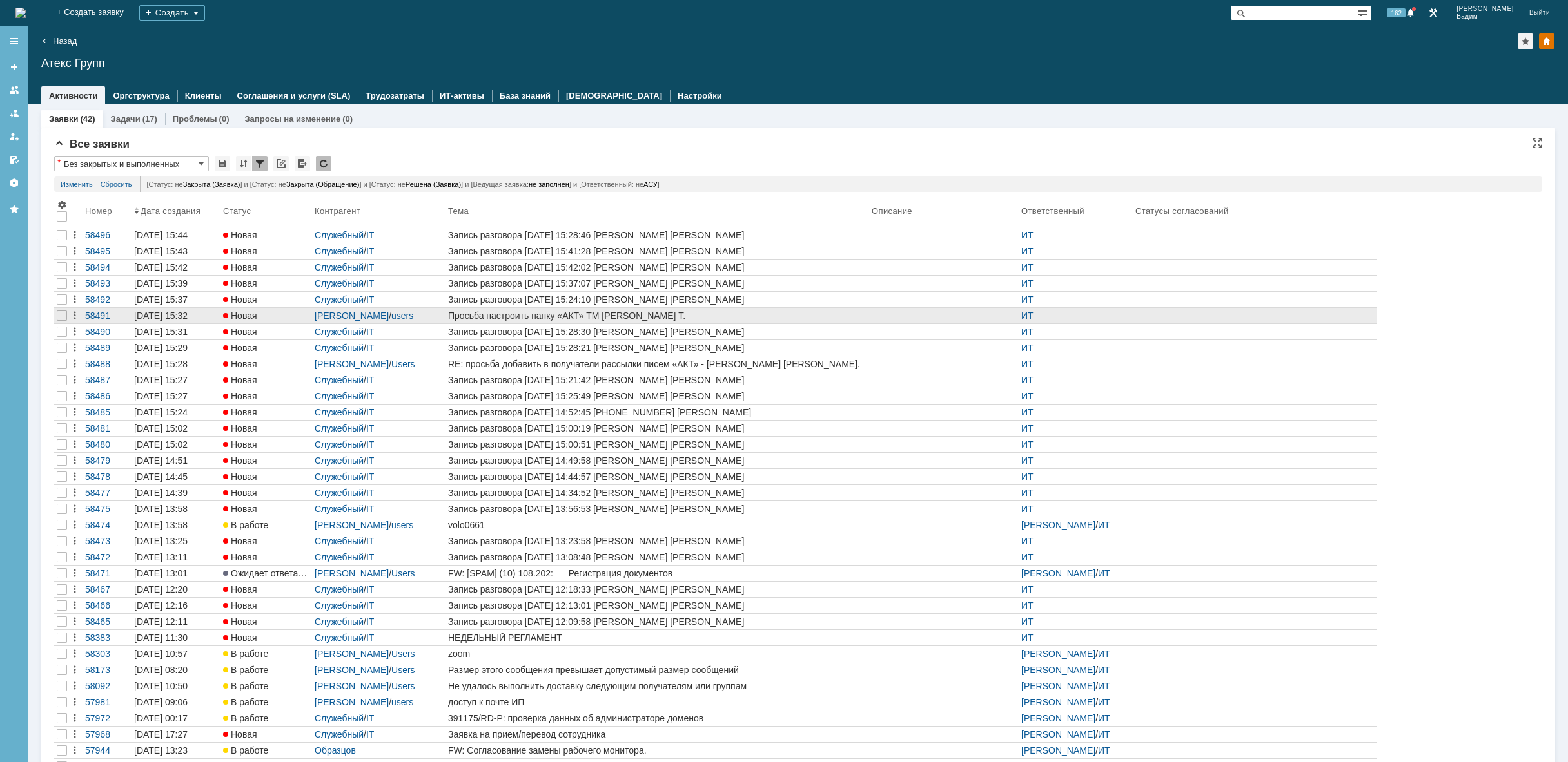
click at [557, 322] on link "Просьба настроить папку «АКТ» ТМ Золотаревой Т." at bounding box center [657, 316] width 423 height 16
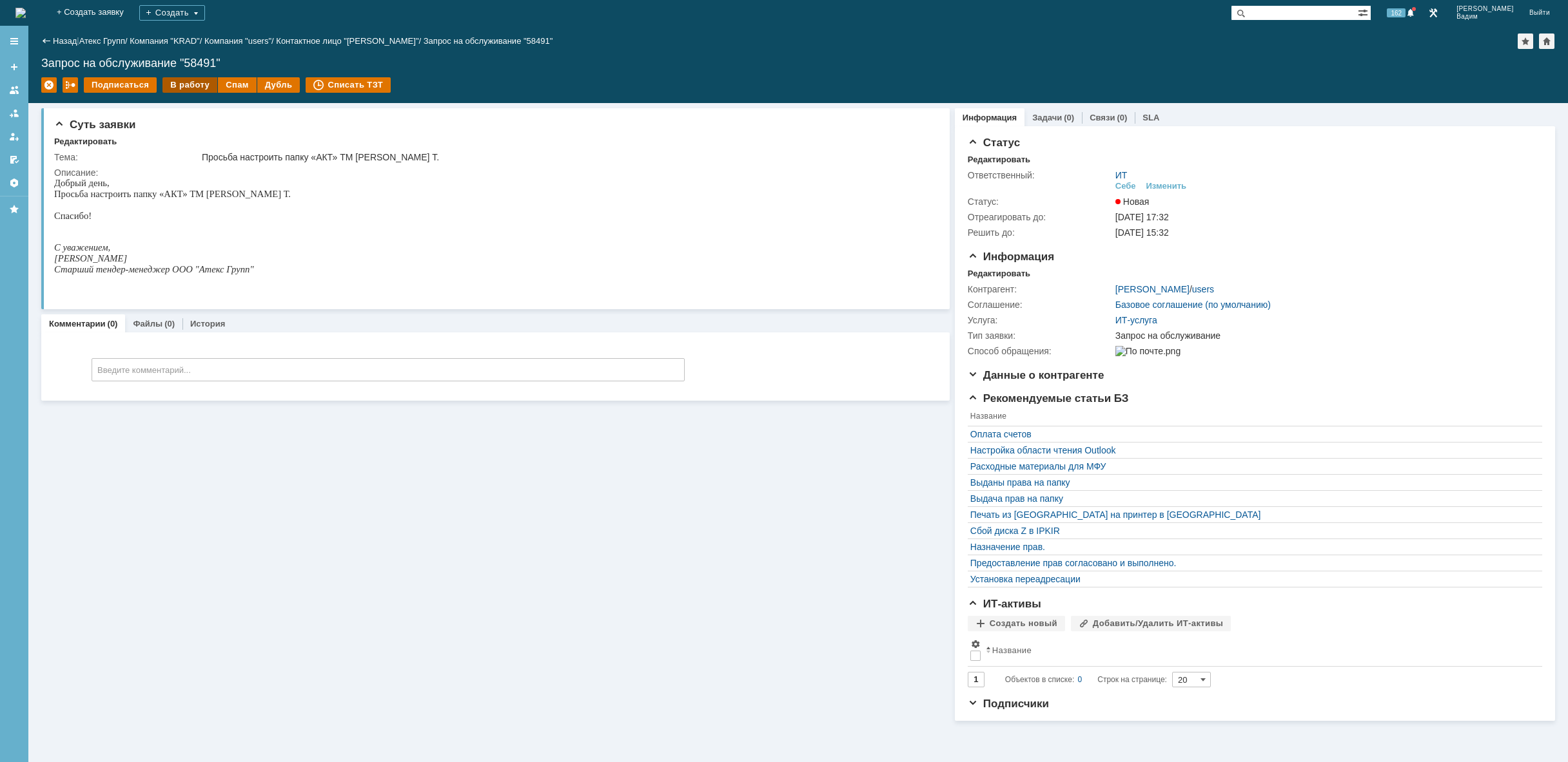
click at [190, 87] on div "В работу" at bounding box center [190, 85] width 55 height 16
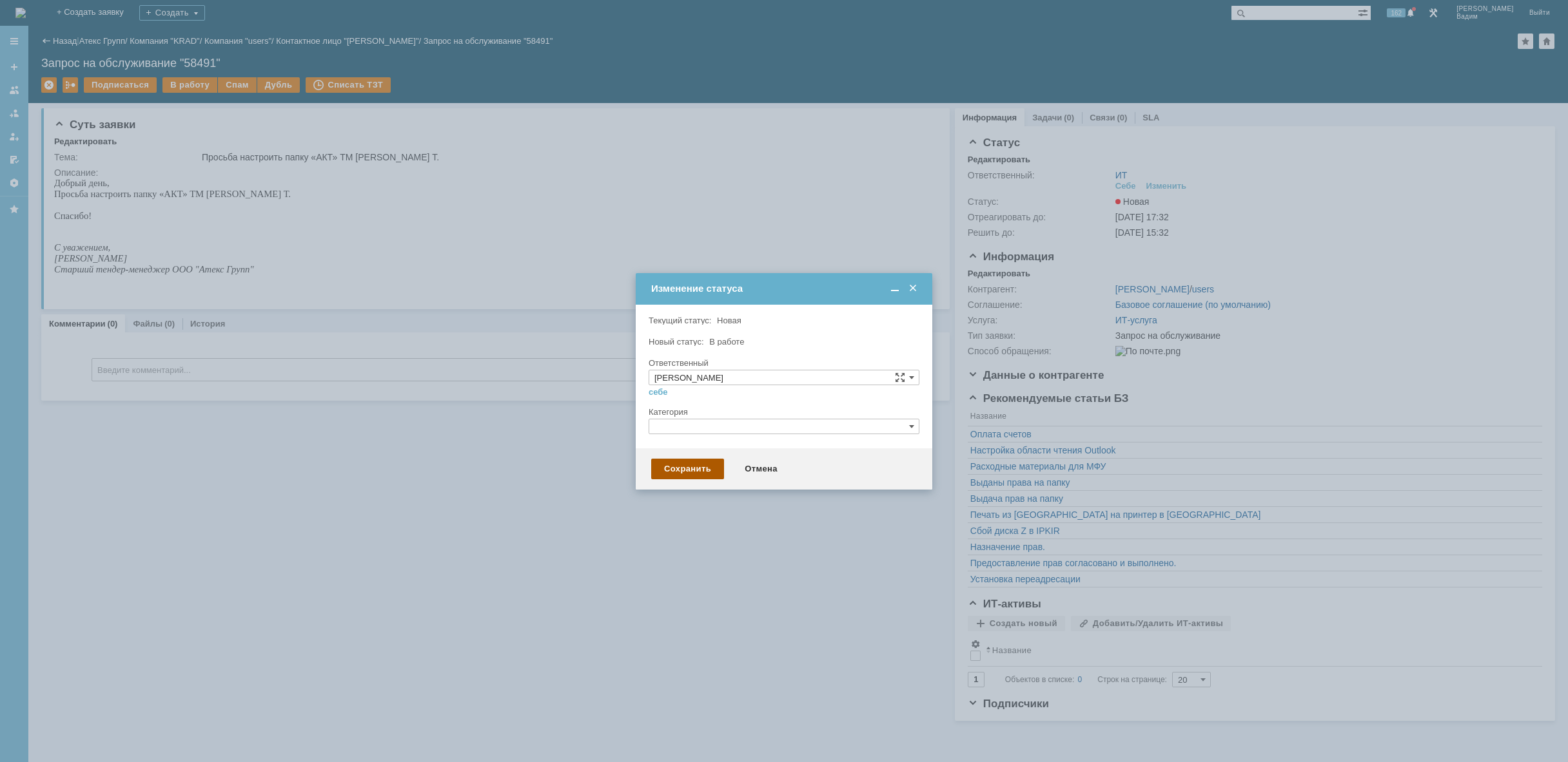
click at [675, 472] on div "Сохранить" at bounding box center [687, 469] width 73 height 21
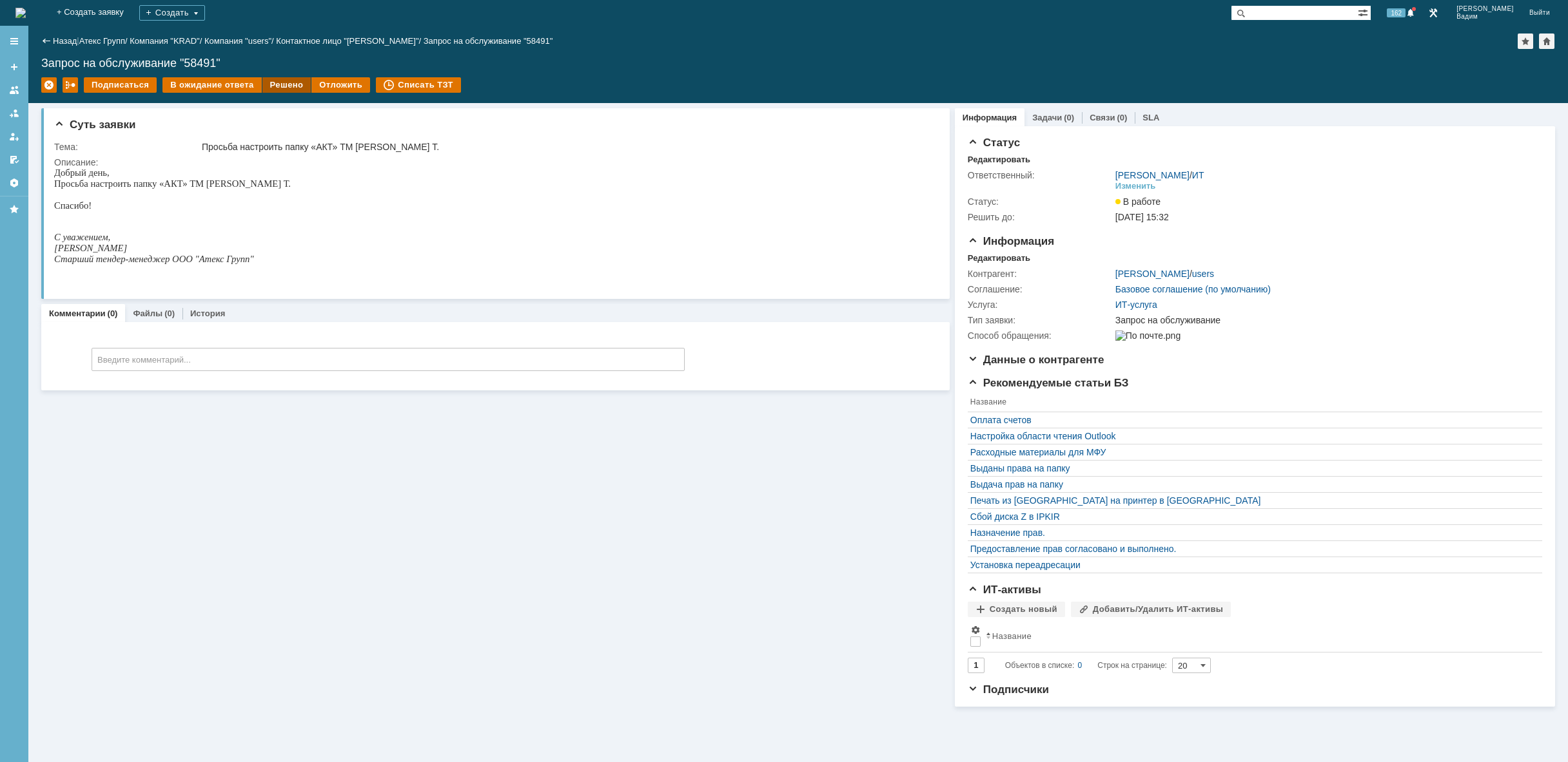
click at [279, 87] on div "Решено" at bounding box center [286, 85] width 49 height 16
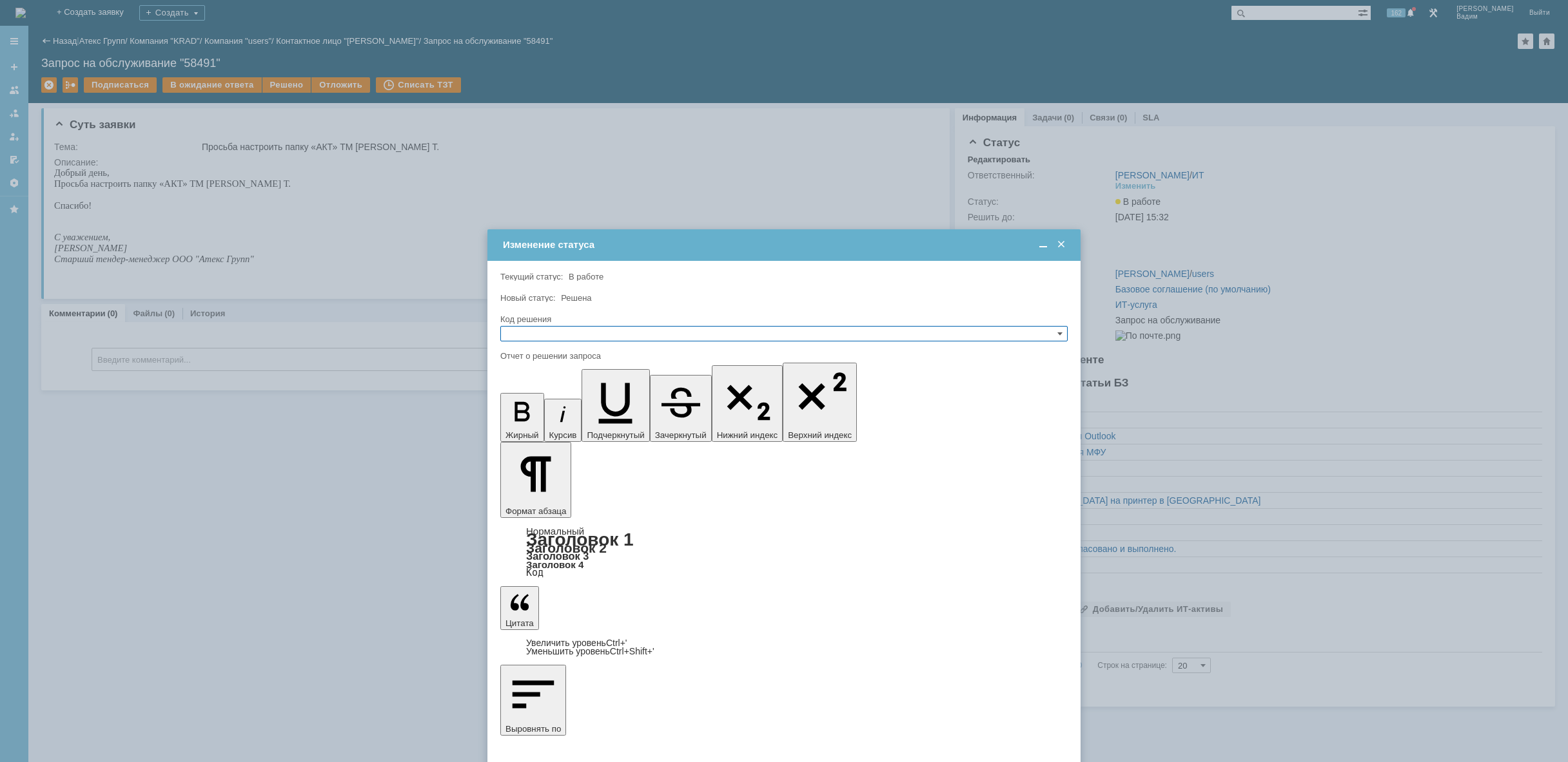
click at [594, 329] on input "text" at bounding box center [784, 334] width 567 height 16
click at [588, 398] on span "Решено" at bounding box center [784, 396] width 556 height 11
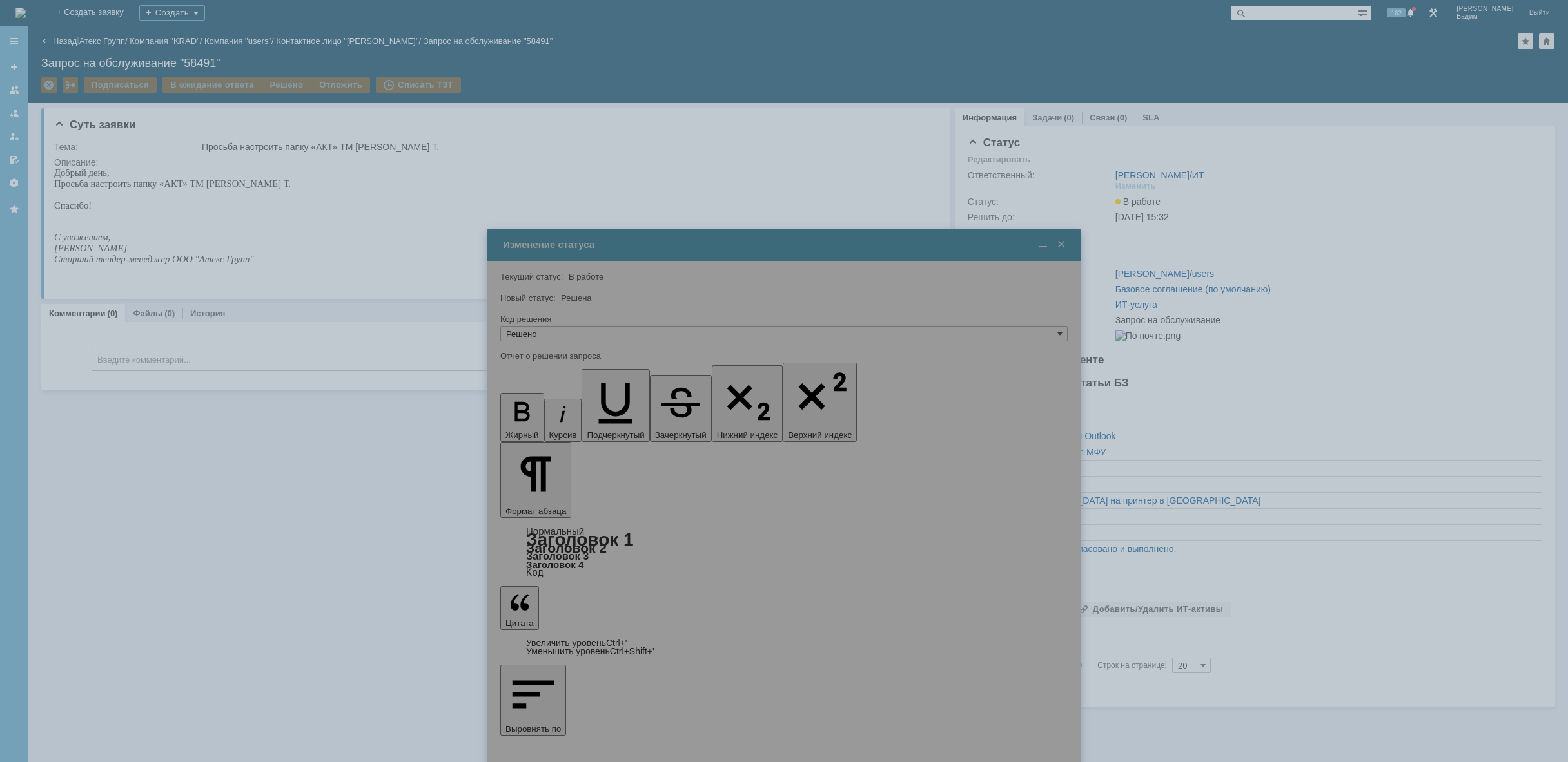
type input "Решено"
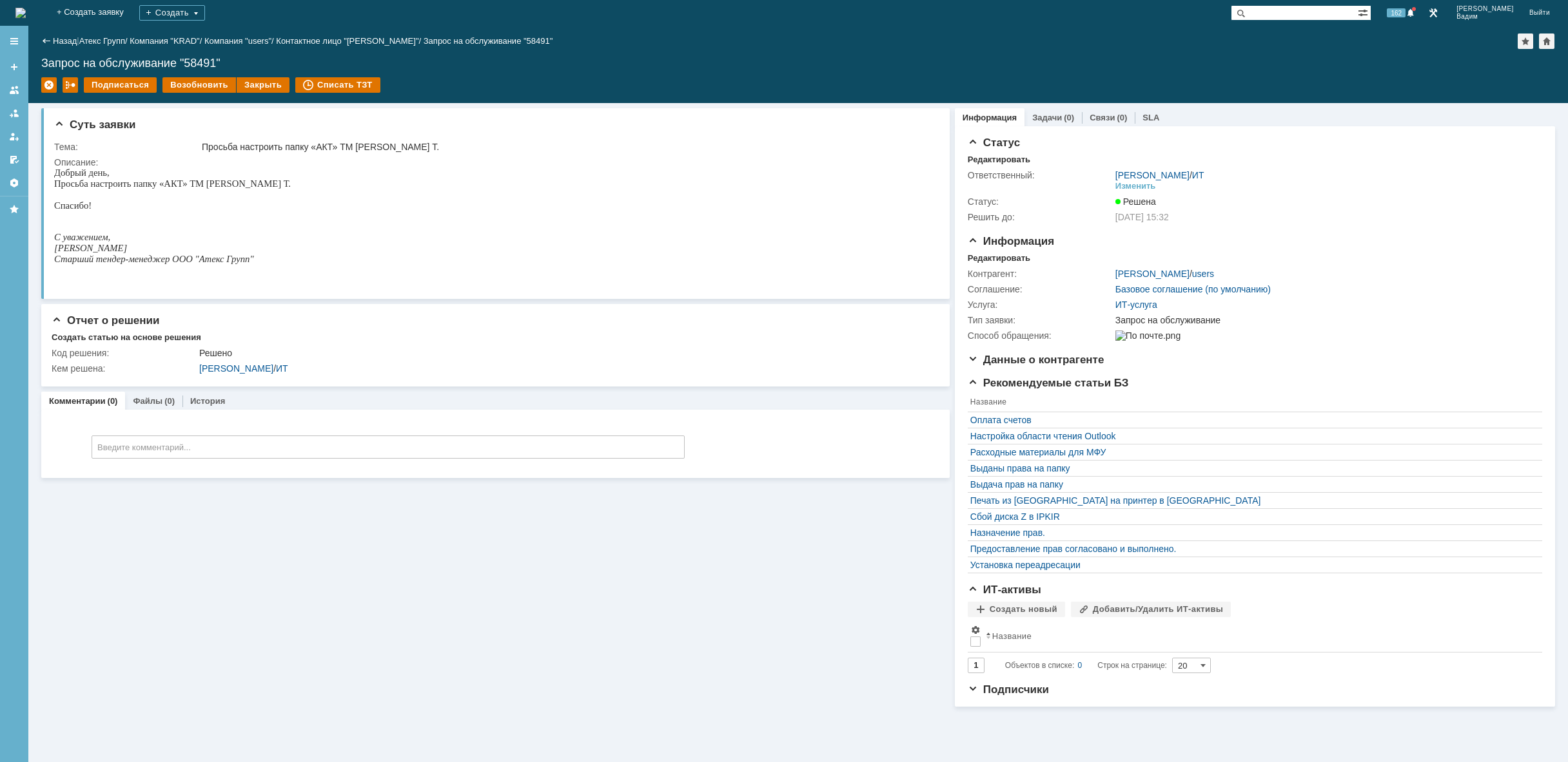
click at [26, 1] on div "На домашнюю" at bounding box center [21, 13] width 11 height 26
click at [26, 8] on img at bounding box center [21, 13] width 11 height 11
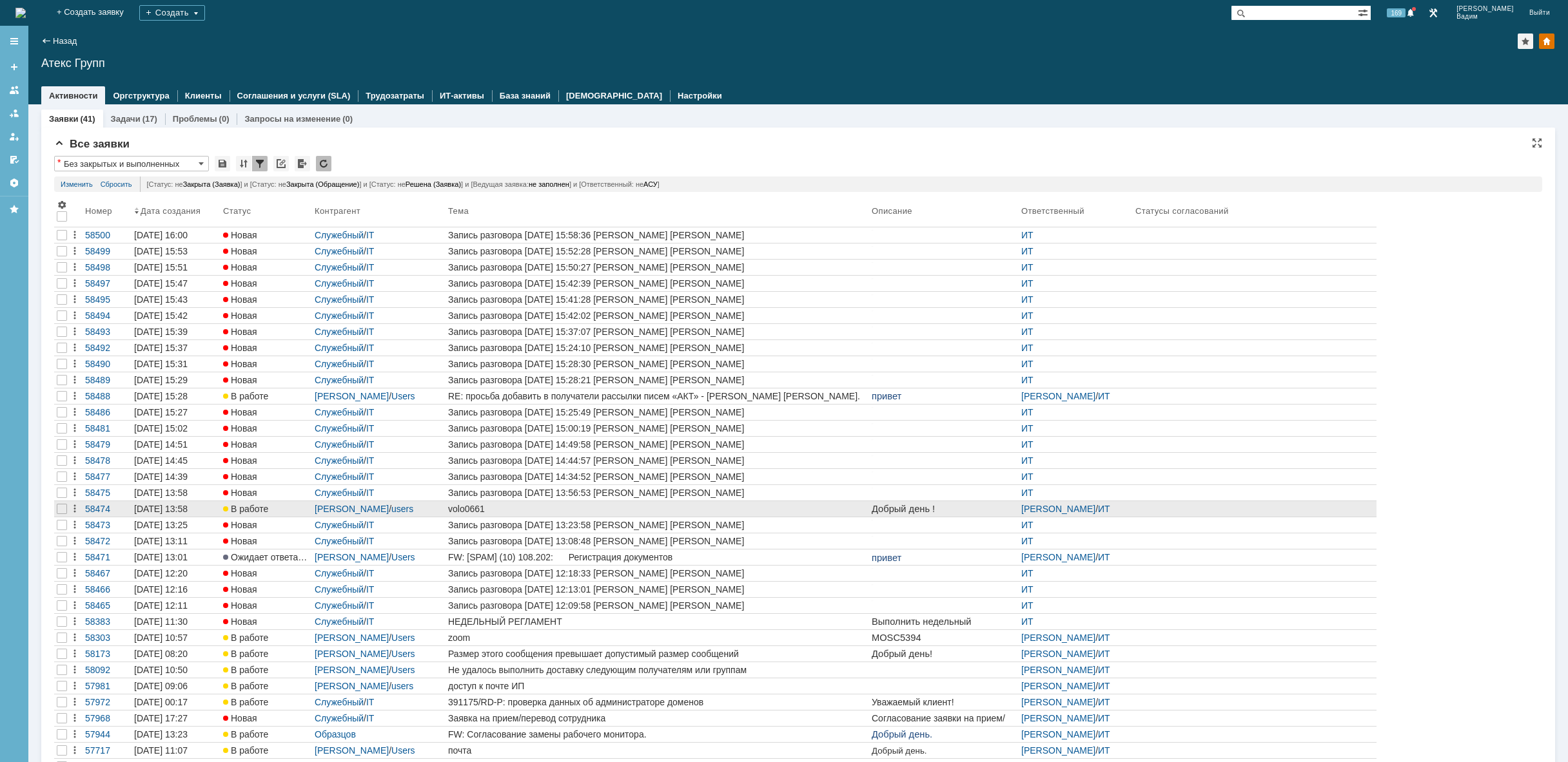
click at [504, 508] on div "volo0661" at bounding box center [657, 509] width 418 height 11
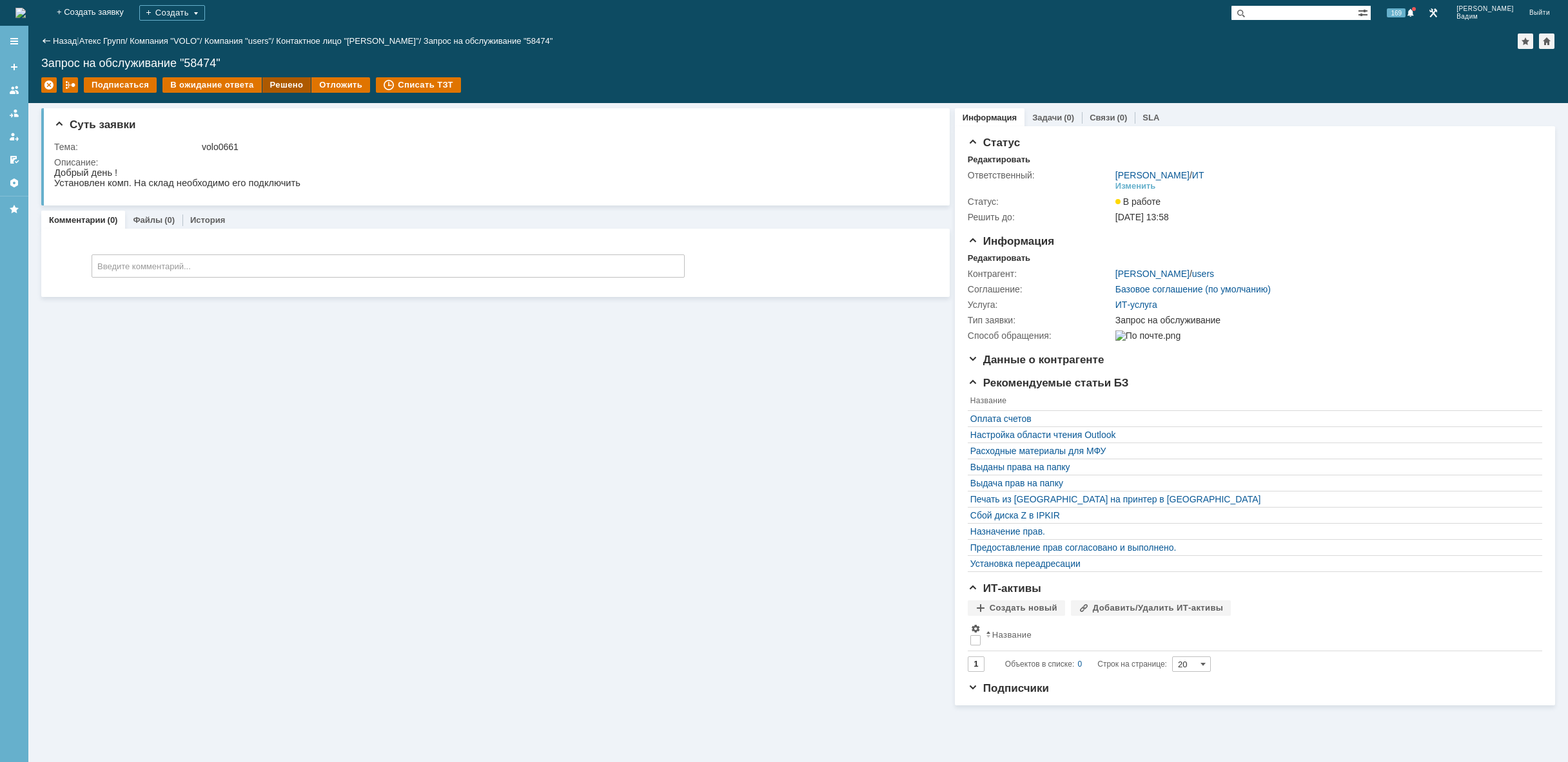
click at [276, 81] on div "Решено" at bounding box center [286, 85] width 49 height 16
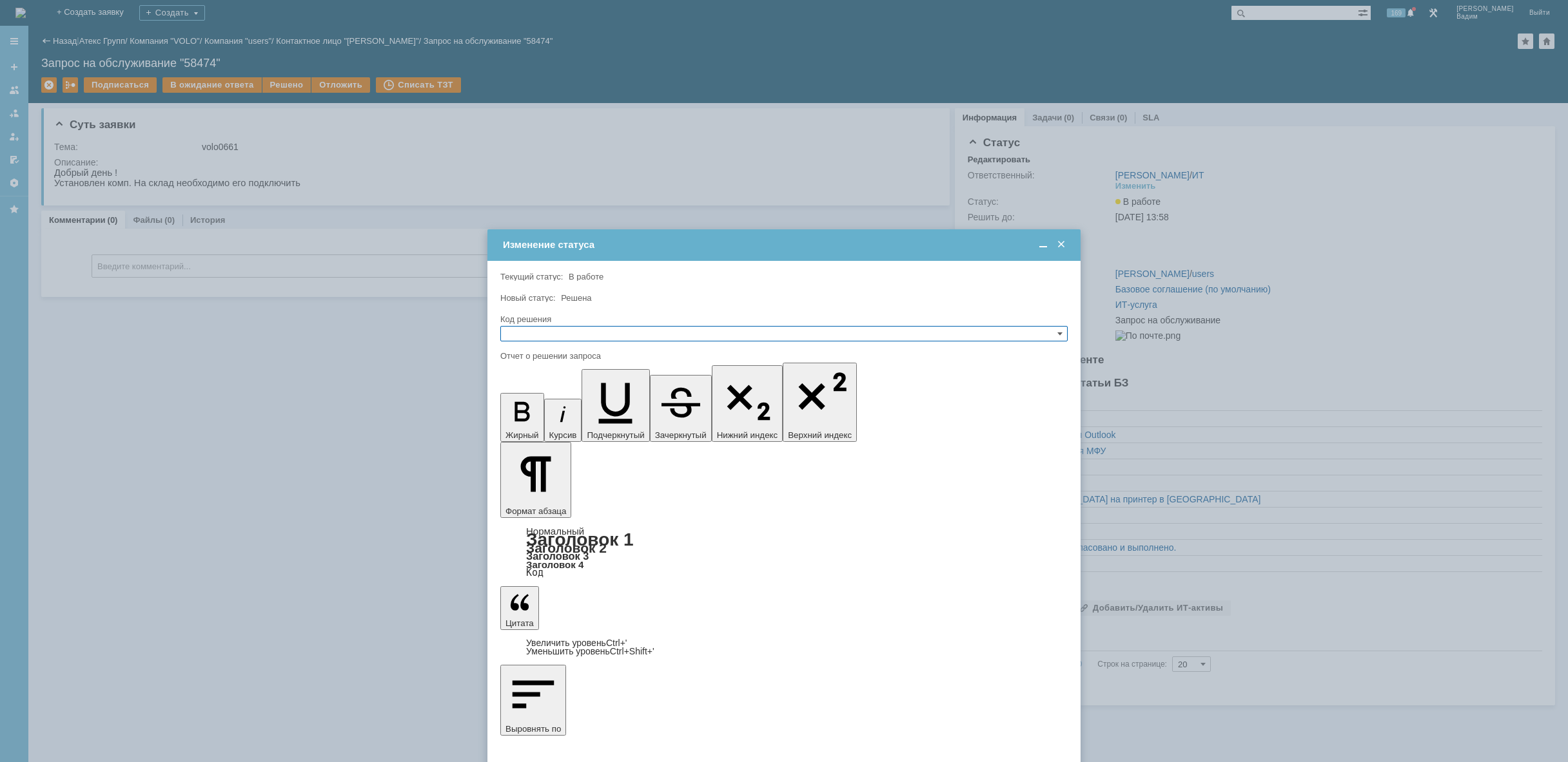
click at [556, 334] on input "text" at bounding box center [784, 334] width 567 height 16
click at [553, 398] on span "Решено" at bounding box center [784, 396] width 556 height 11
type input "Решено"
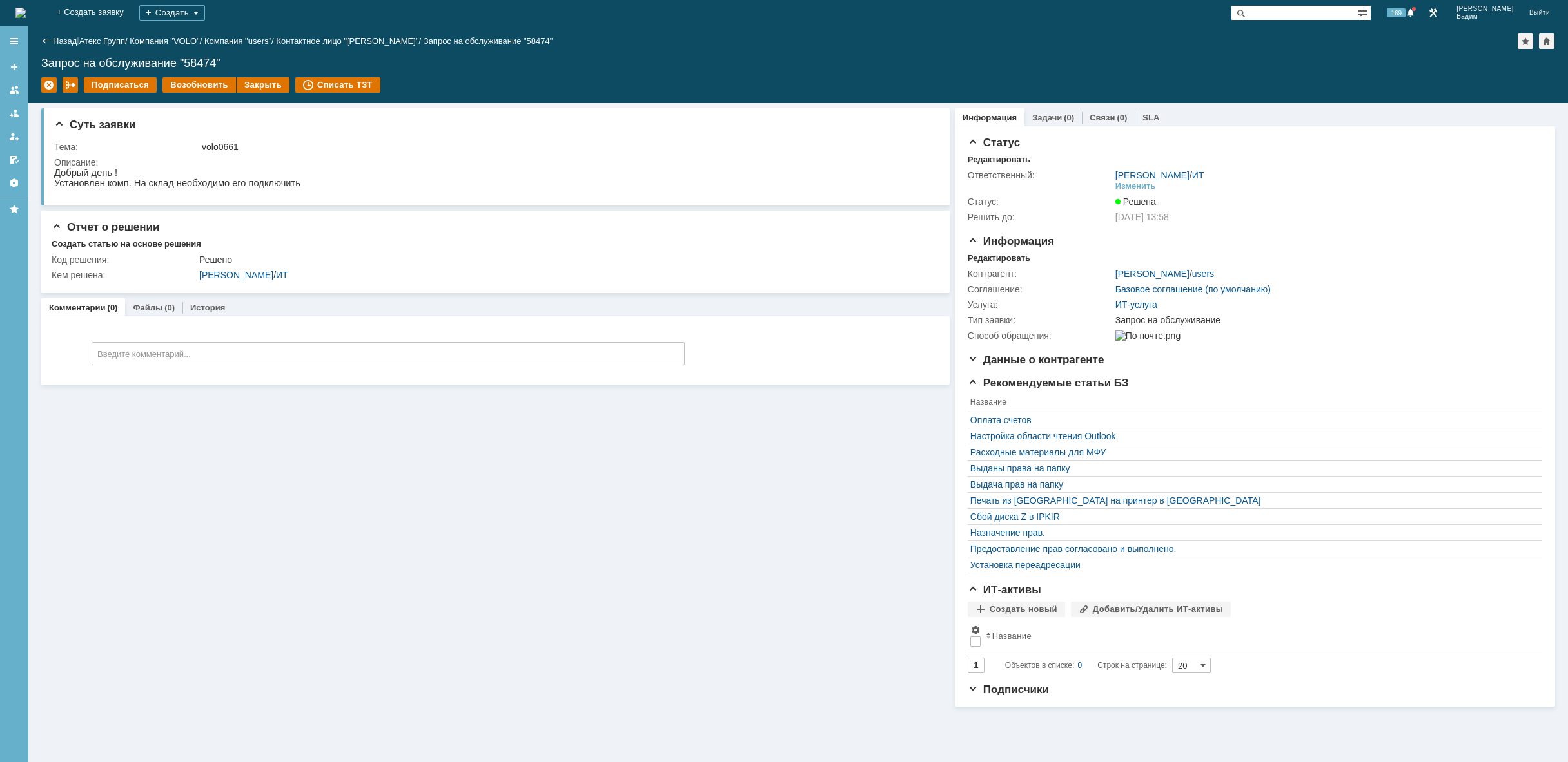
click at [26, 8] on img at bounding box center [21, 13] width 11 height 11
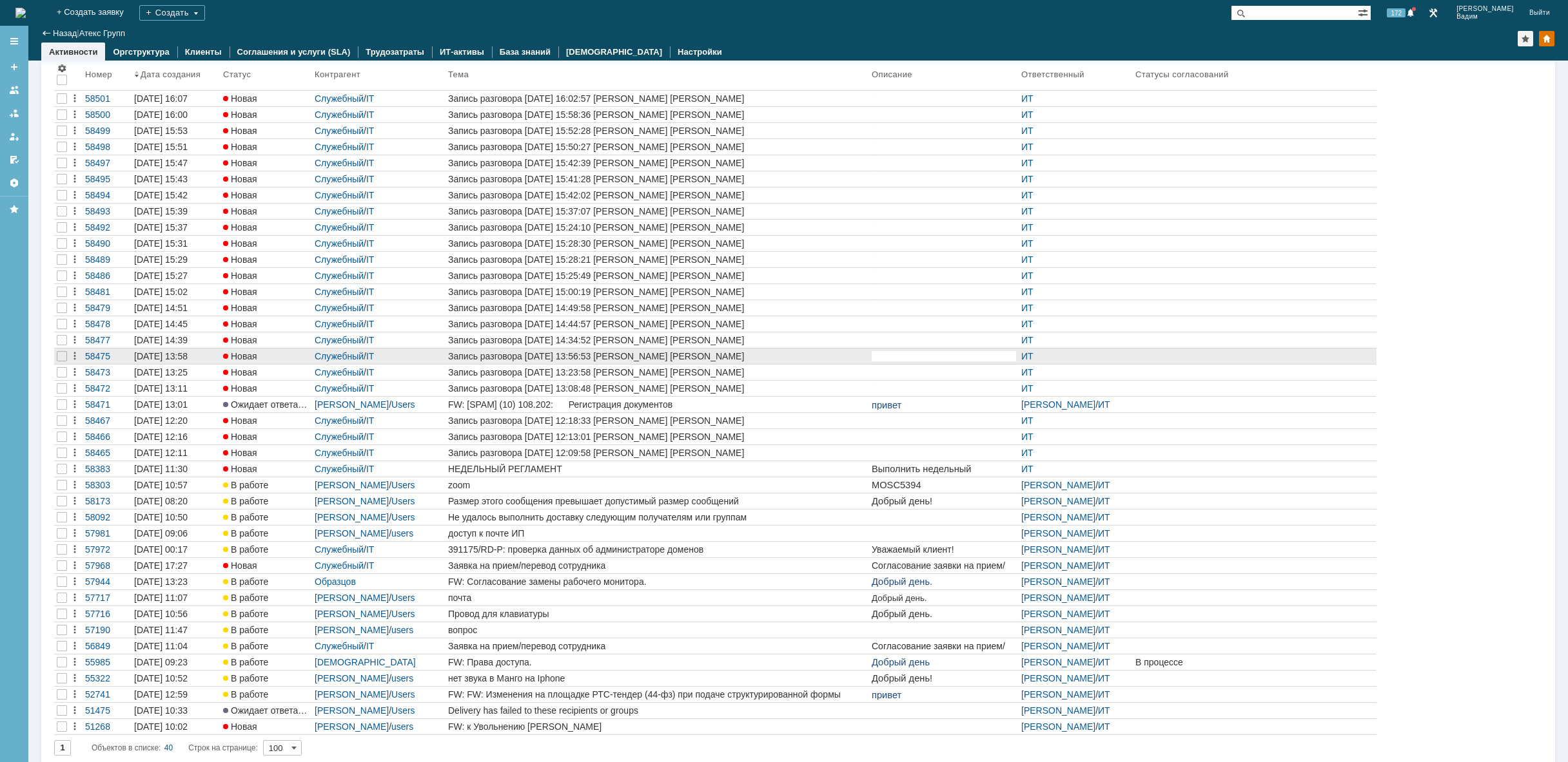
scroll to position [100, 0]
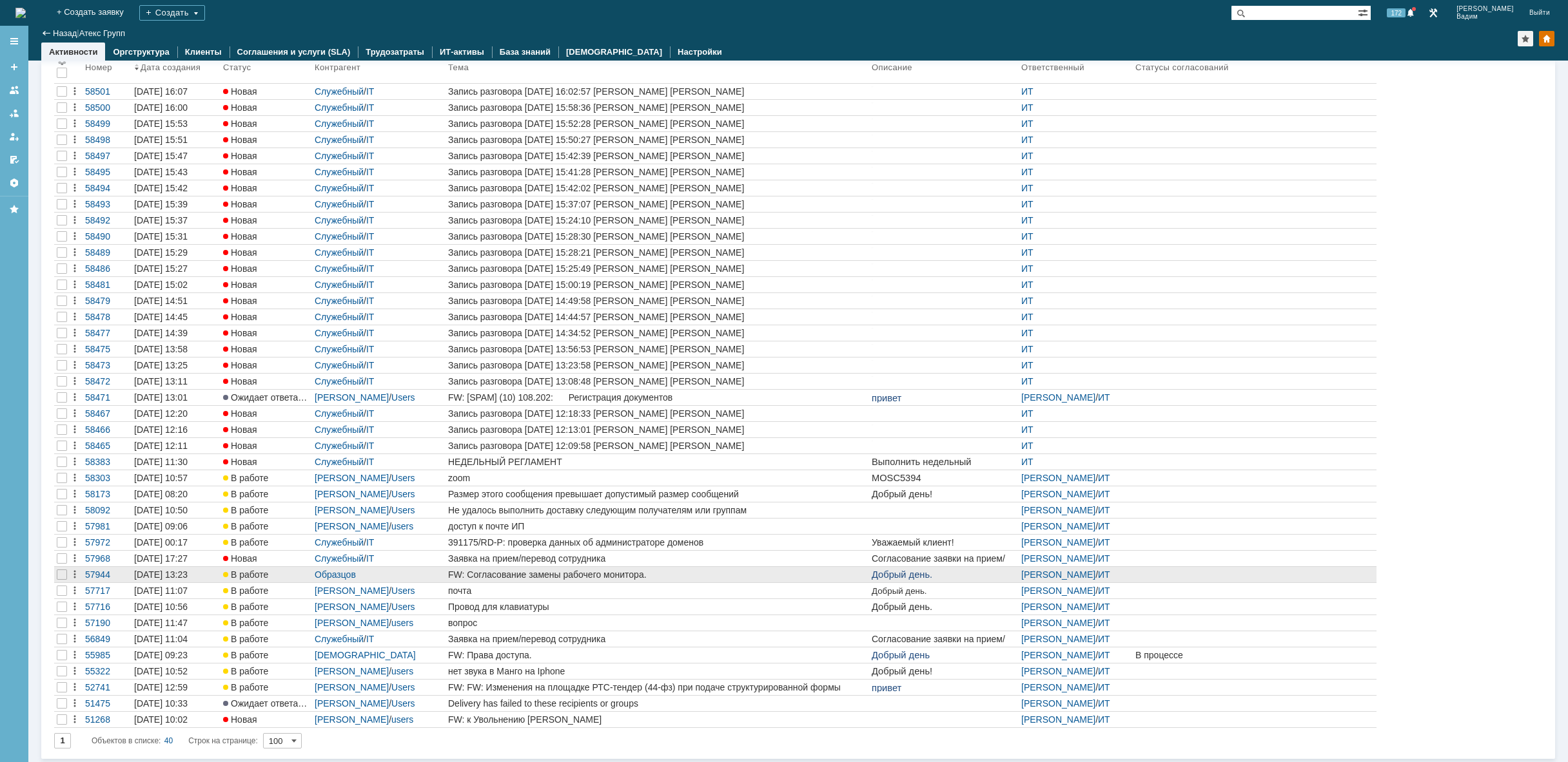
click at [796, 570] on div "FW: Согласование замены рабочего монитора." at bounding box center [657, 575] width 418 height 11
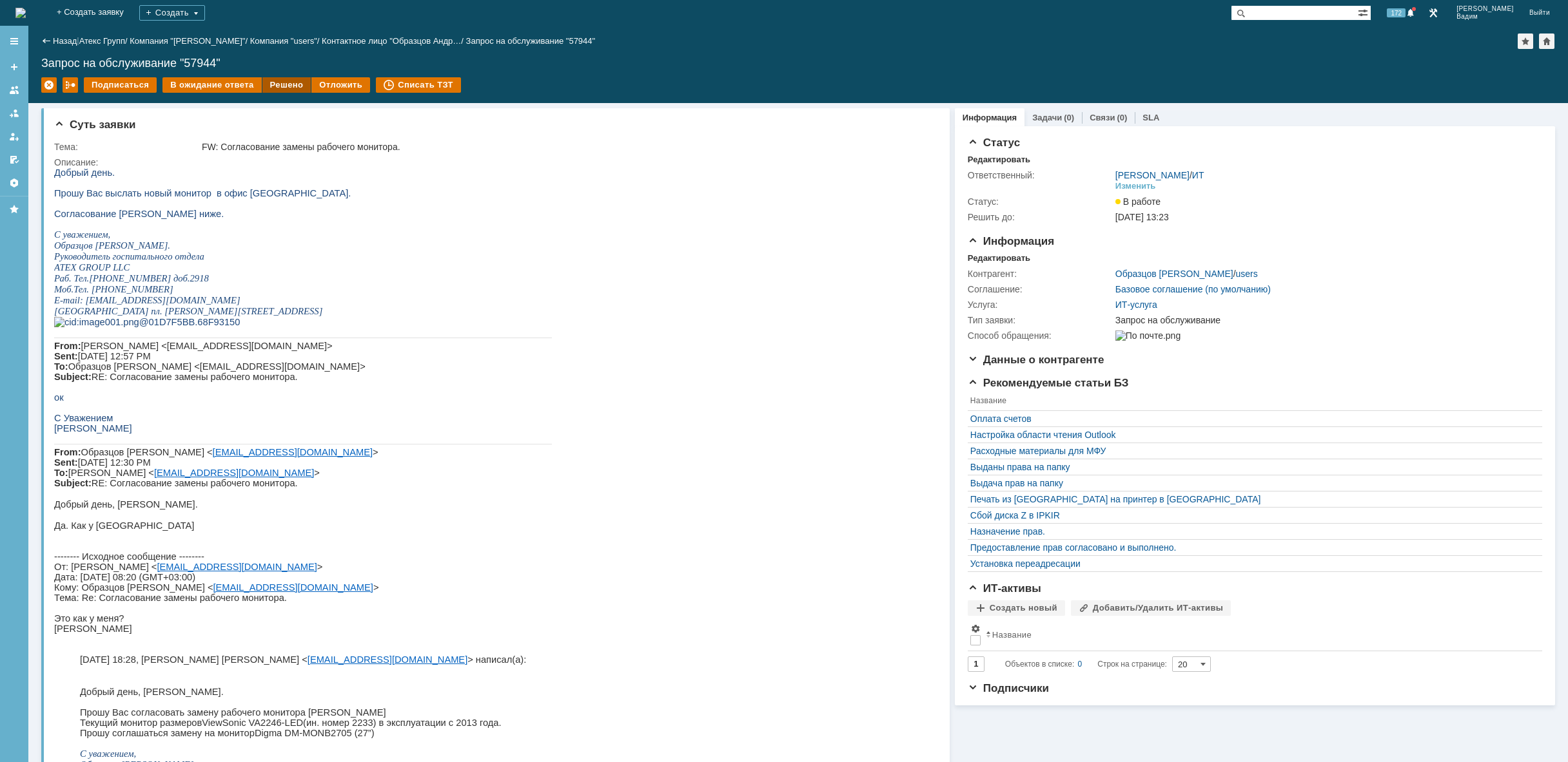
click at [282, 84] on div "Решено" at bounding box center [286, 85] width 49 height 16
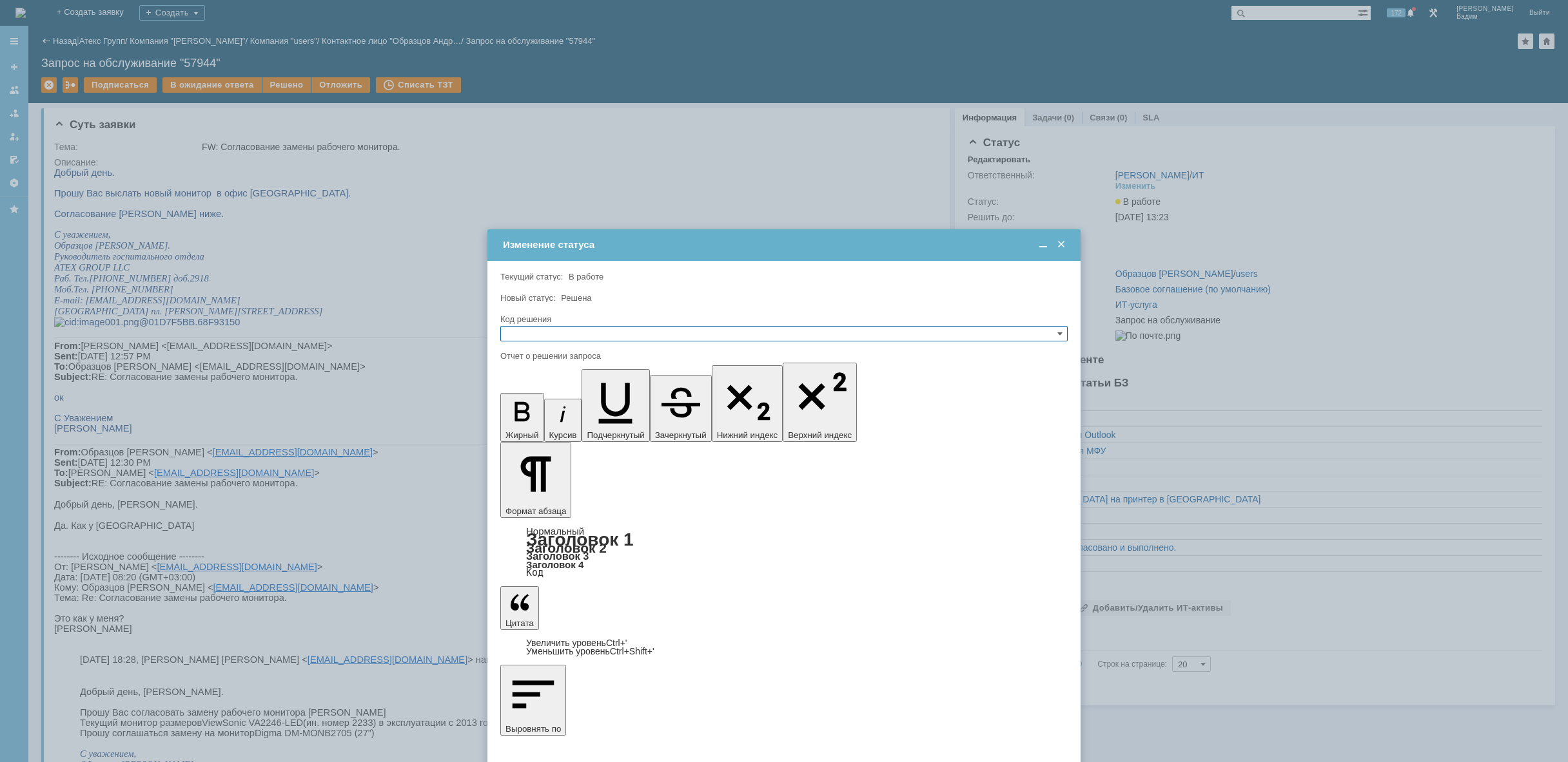
click at [583, 326] on input "text" at bounding box center [784, 334] width 567 height 16
click at [570, 396] on span "Решено" at bounding box center [784, 396] width 556 height 11
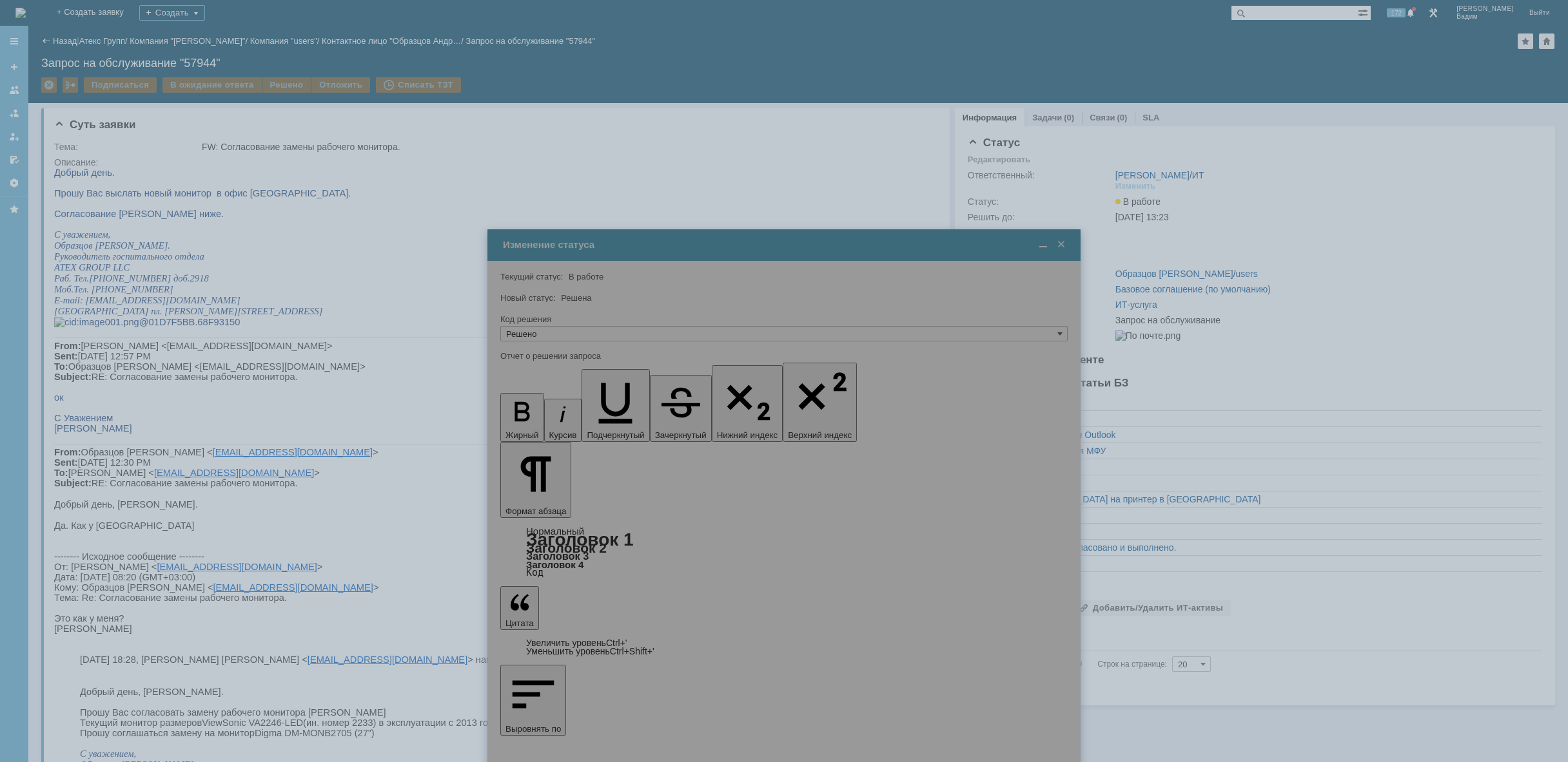
type input "Решено"
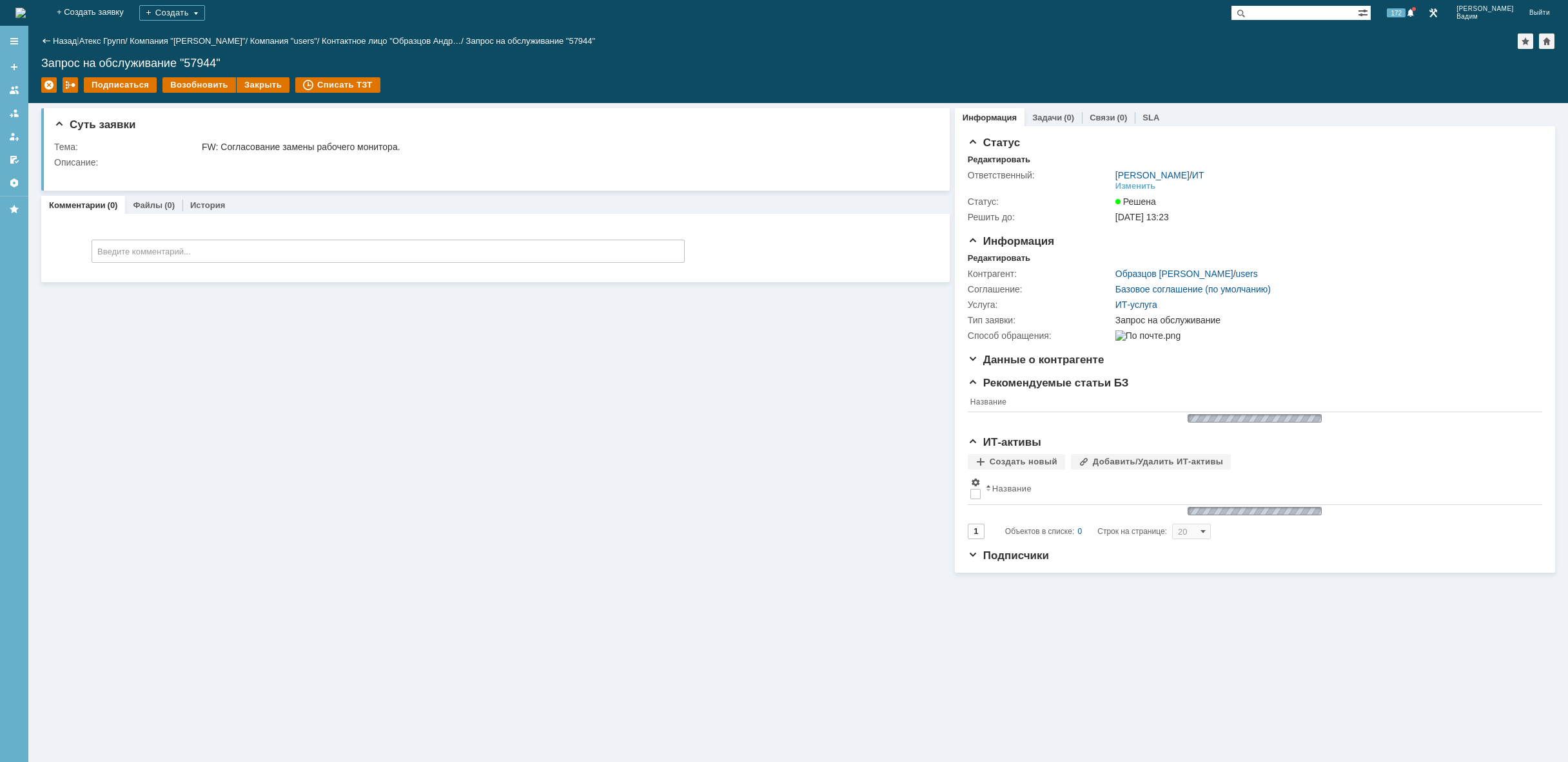
click at [26, 16] on img at bounding box center [21, 13] width 11 height 11
